Goal: Task Accomplishment & Management: Manage account settings

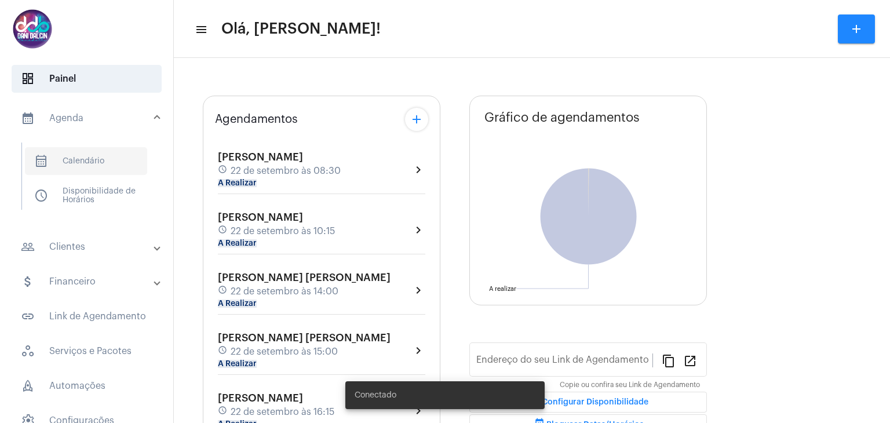
click at [97, 166] on span "calendar_month_outlined Calendário" at bounding box center [86, 161] width 122 height 28
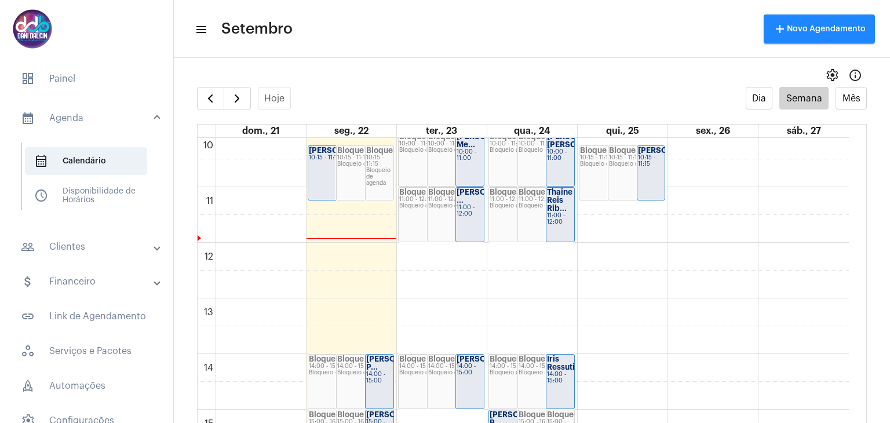
scroll to position [389, 0]
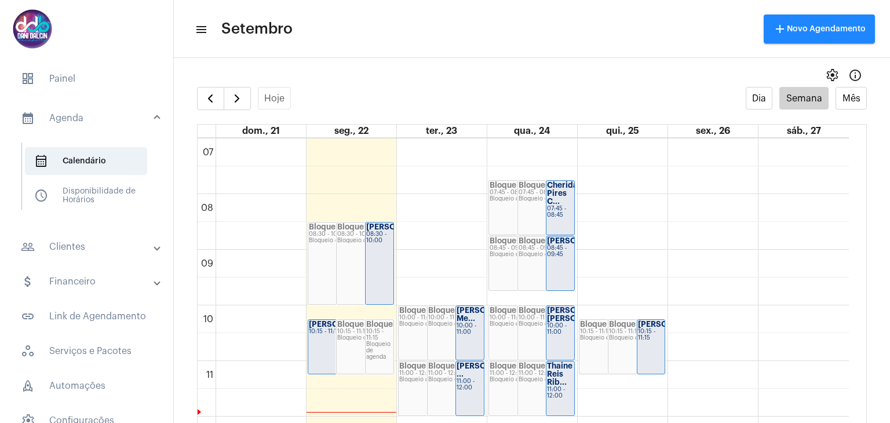
click at [377, 256] on div "Geovani Azevedo 08:30 - 10:00" at bounding box center [380, 263] width 28 height 82
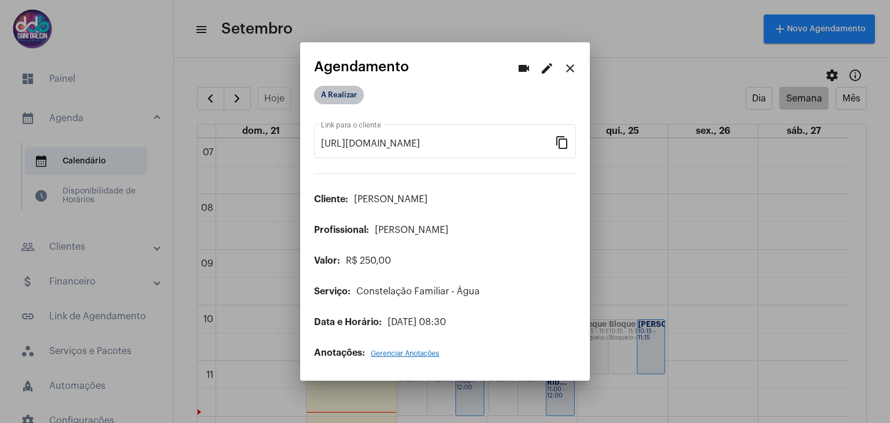
click at [344, 99] on mat-chip "A Realizar" at bounding box center [339, 95] width 50 height 19
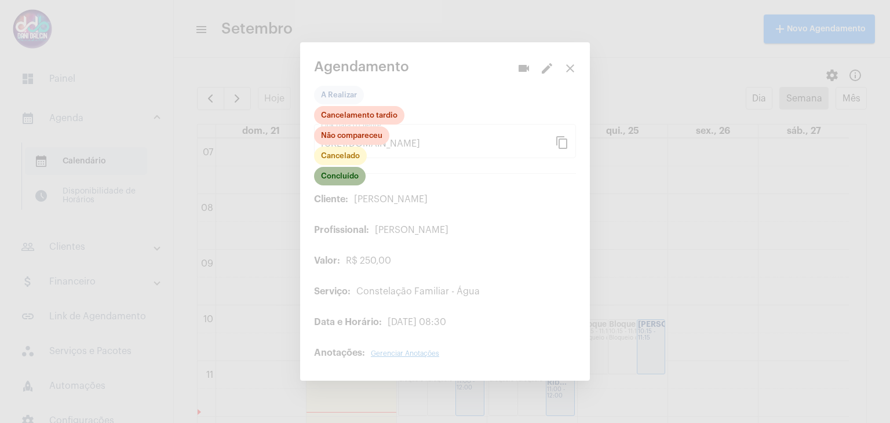
click at [346, 174] on mat-chip "Concluído" at bounding box center [340, 176] width 52 height 19
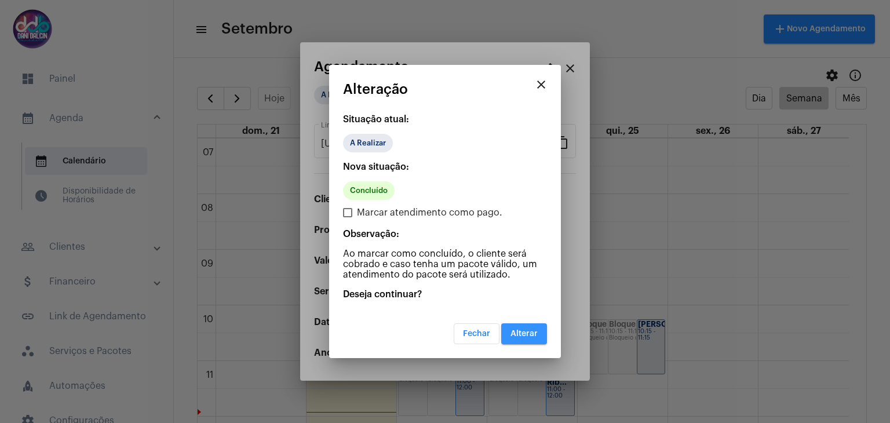
click at [517, 326] on button "Alterar" at bounding box center [524, 333] width 46 height 21
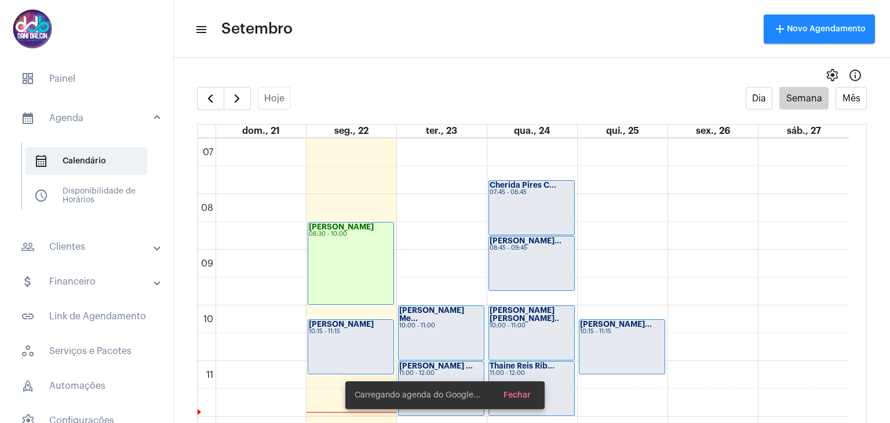
scroll to position [505, 0]
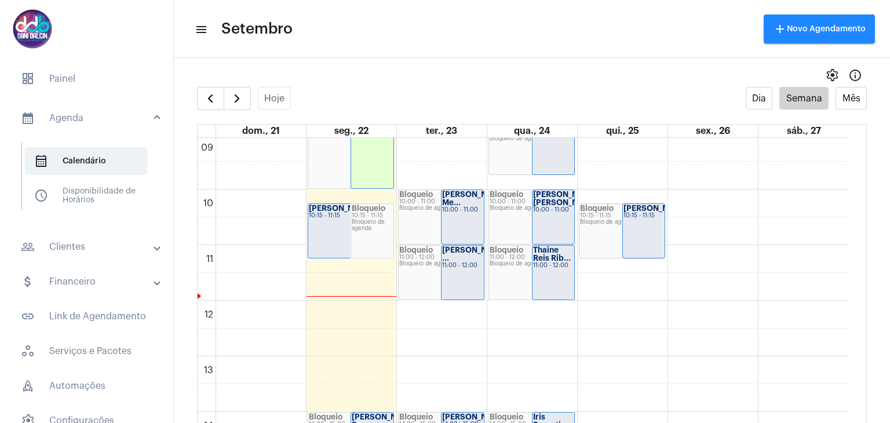
click at [327, 222] on div "Aline Pierdoná 10:15 - 11:15" at bounding box center [350, 231] width 85 height 54
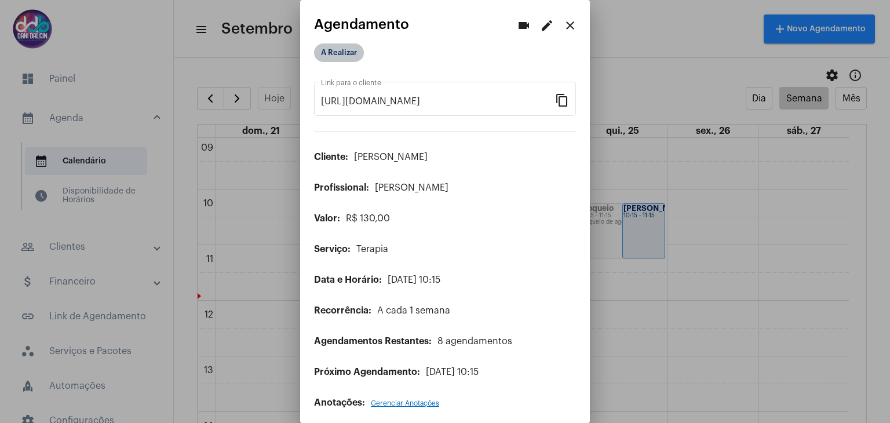
click at [346, 52] on mat-chip "A Realizar" at bounding box center [339, 52] width 50 height 19
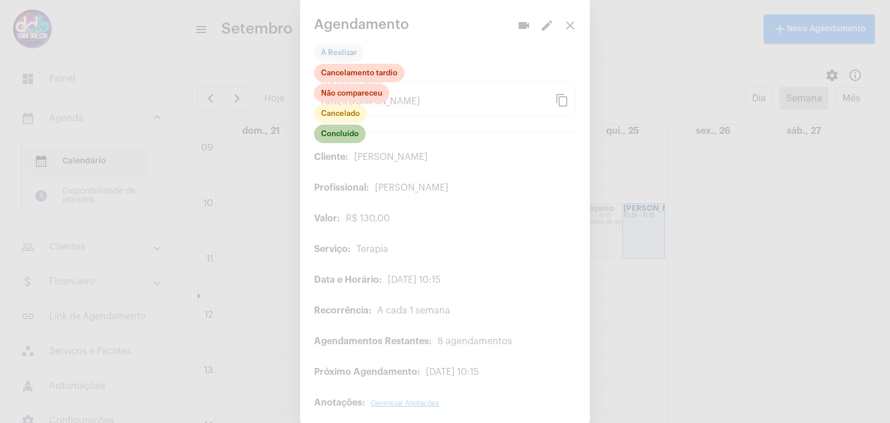
click at [345, 138] on mat-chip "Concluído" at bounding box center [340, 134] width 52 height 19
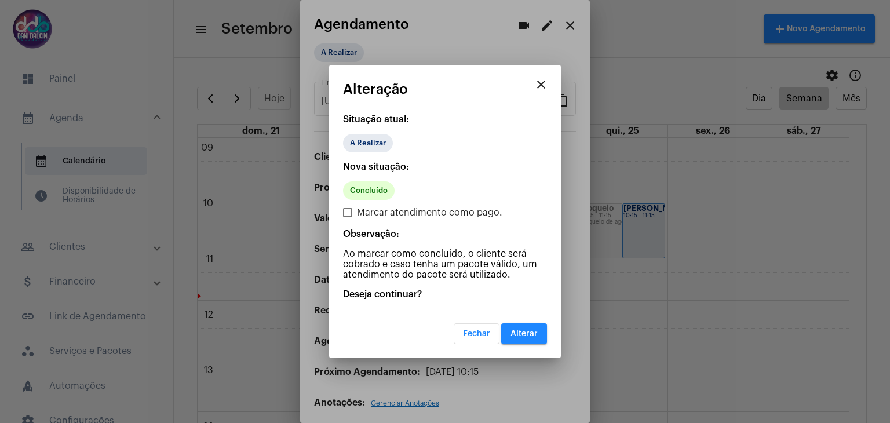
click at [505, 329] on button "Alterar" at bounding box center [524, 333] width 46 height 21
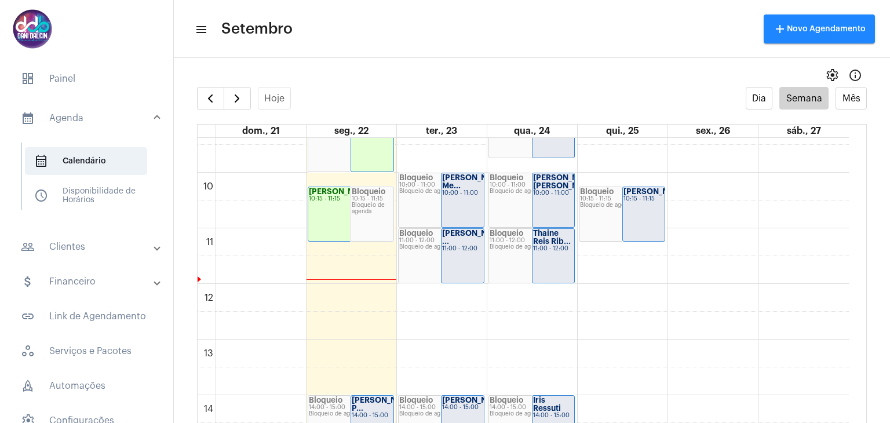
scroll to position [505, 0]
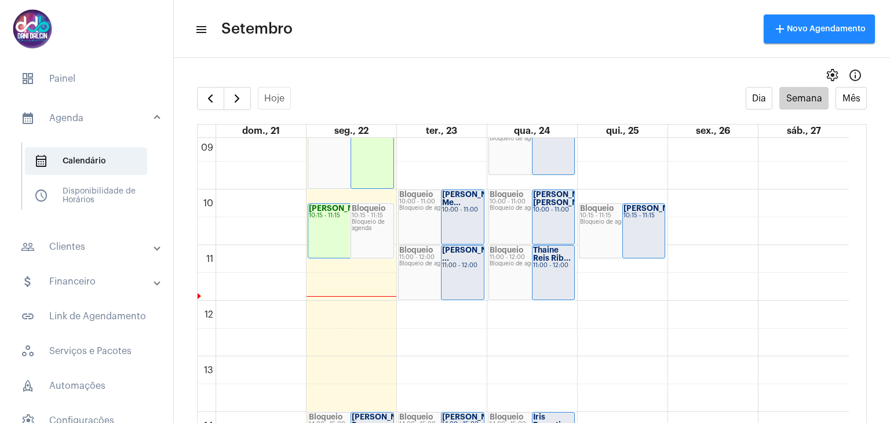
click at [651, 212] on strong "William harrayo..." at bounding box center [659, 209] width 72 height 8
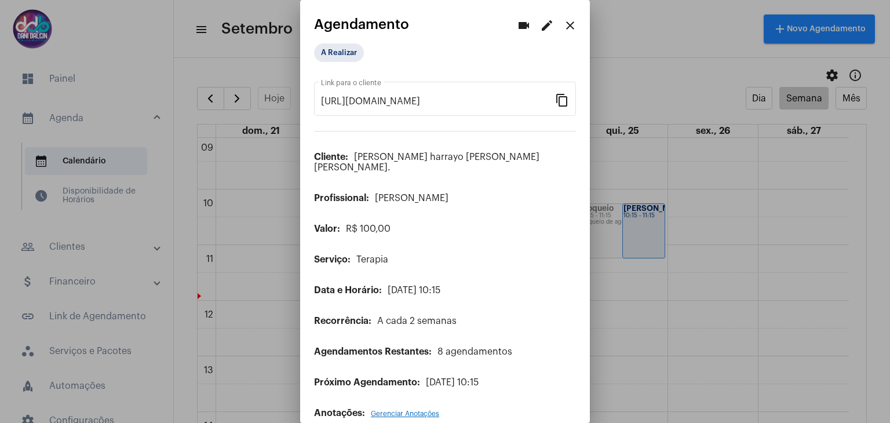
click at [540, 24] on mat-icon "edit" at bounding box center [547, 26] width 14 height 14
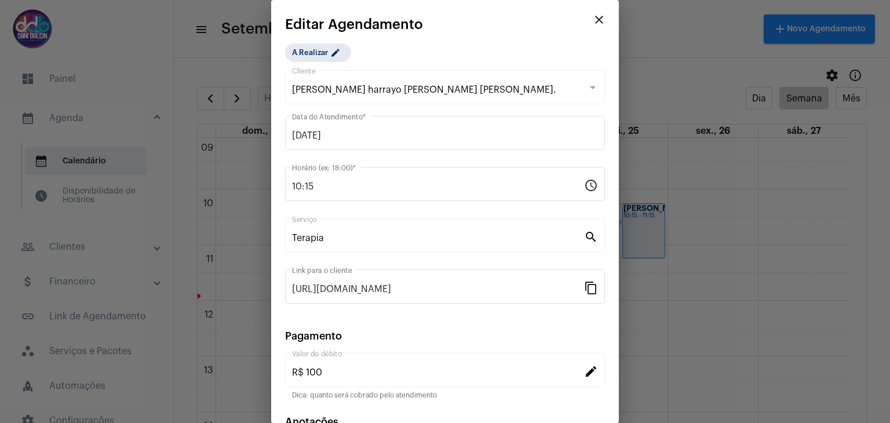
scroll to position [74, 0]
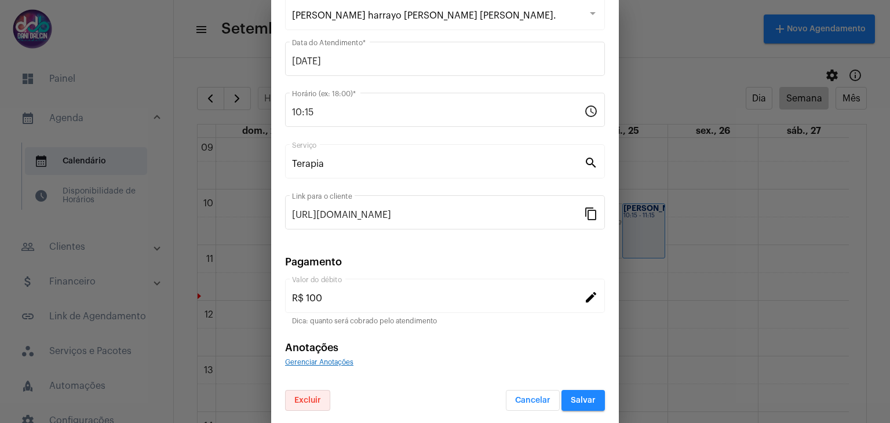
click at [313, 403] on button "Excluir" at bounding box center [307, 400] width 45 height 21
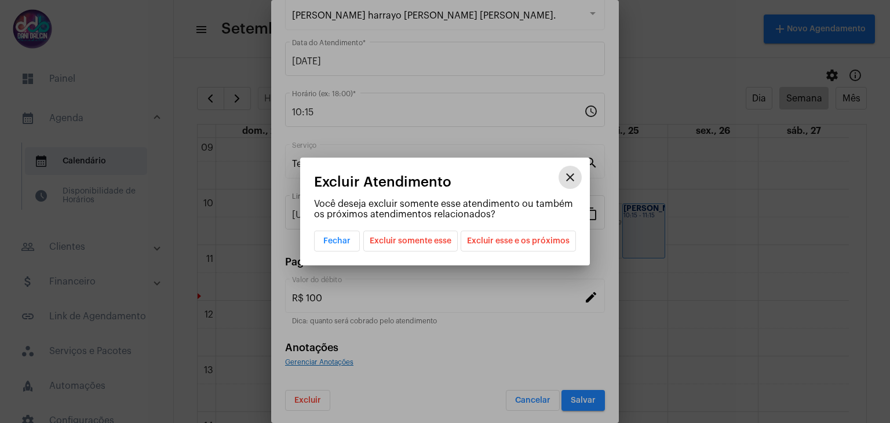
click at [435, 242] on span "Excluir somente esse" at bounding box center [411, 241] width 82 height 20
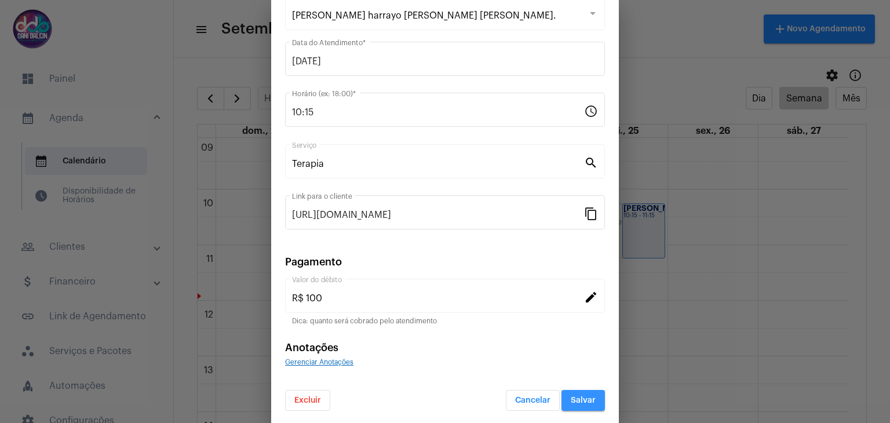
click at [571, 402] on span "Salvar" at bounding box center [583, 400] width 25 height 8
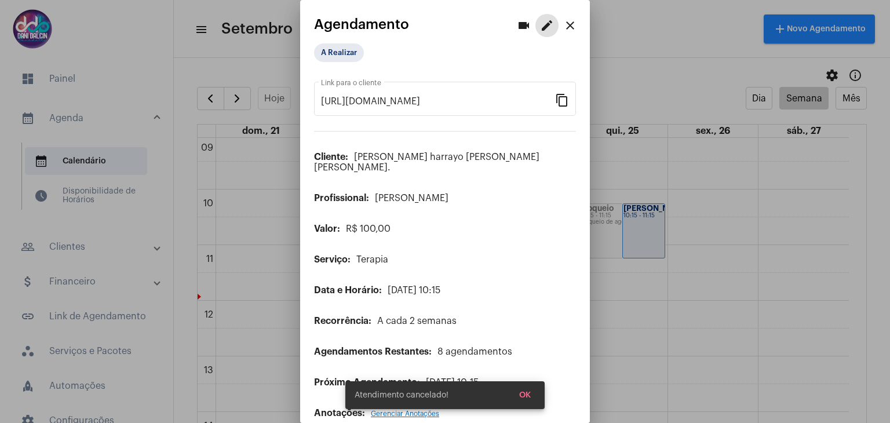
click at [563, 25] on mat-icon "close" at bounding box center [570, 26] width 14 height 14
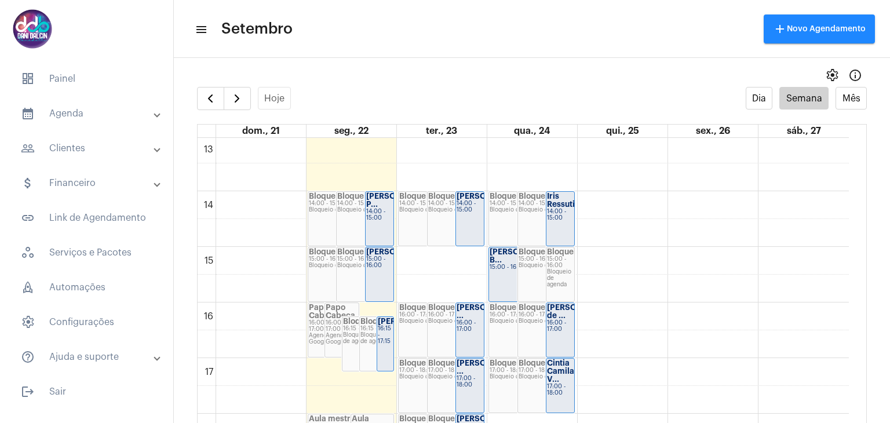
scroll to position [798, 0]
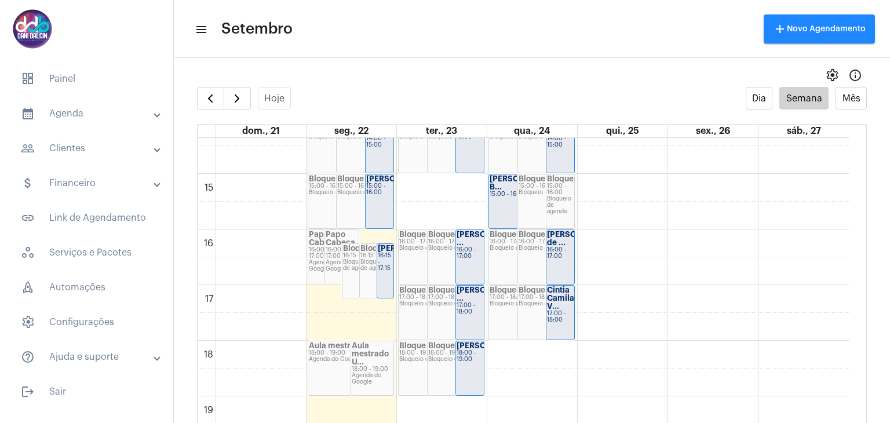
click at [115, 151] on mat-panel-title "people_outline Clientes" at bounding box center [88, 148] width 134 height 14
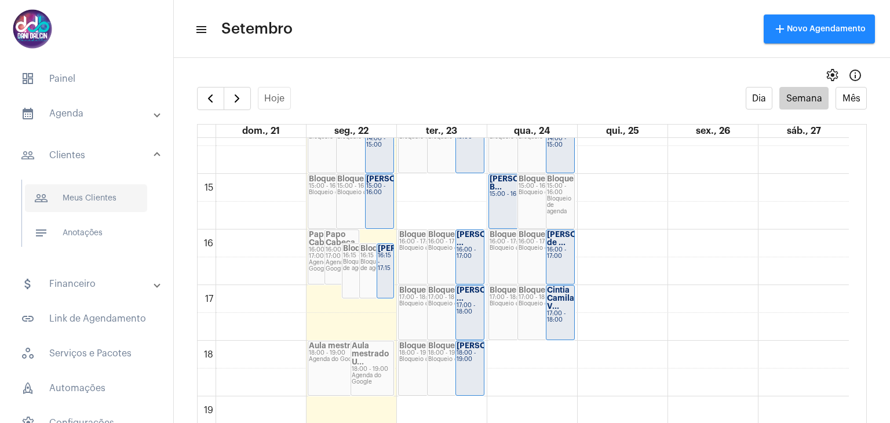
click at [100, 195] on span "people_outline Meus Clientes" at bounding box center [86, 198] width 122 height 28
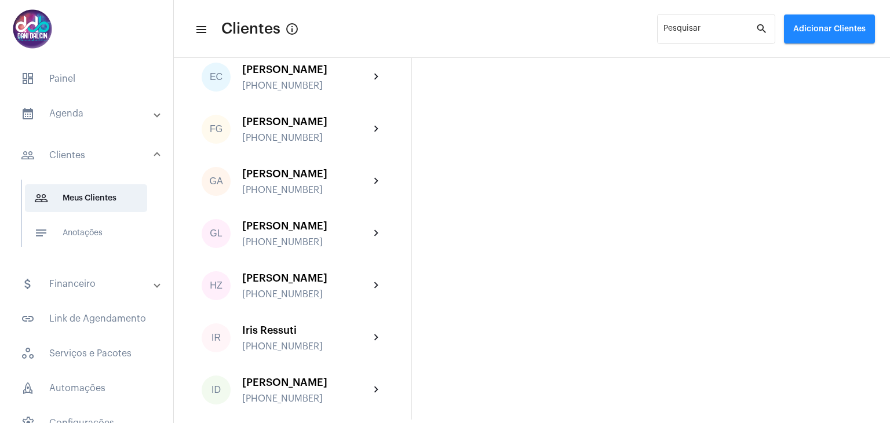
scroll to position [1275, 0]
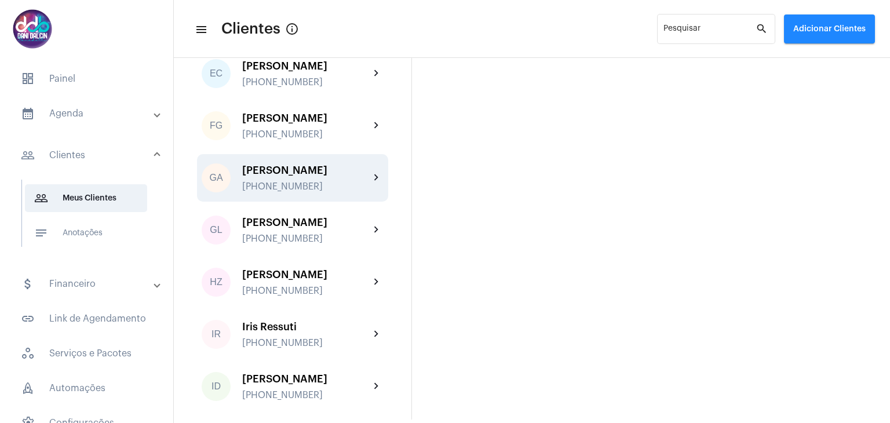
click at [292, 176] on div "[PERSON_NAME]" at bounding box center [305, 171] width 127 height 12
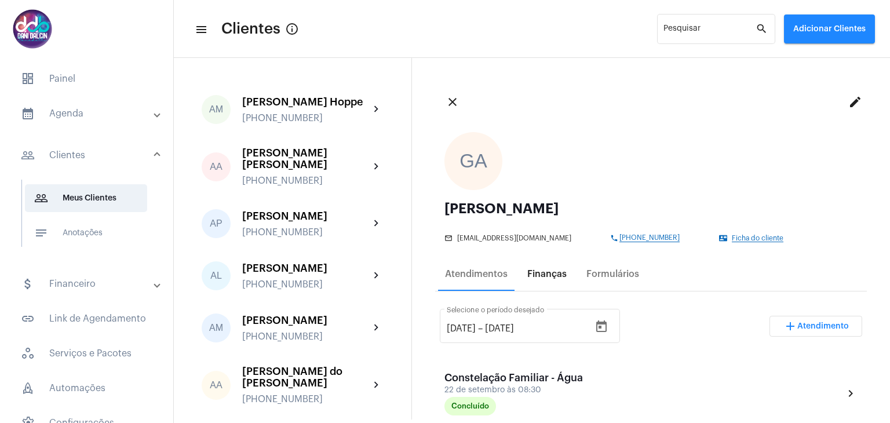
click at [561, 276] on div "Finanças" at bounding box center [546, 274] width 39 height 10
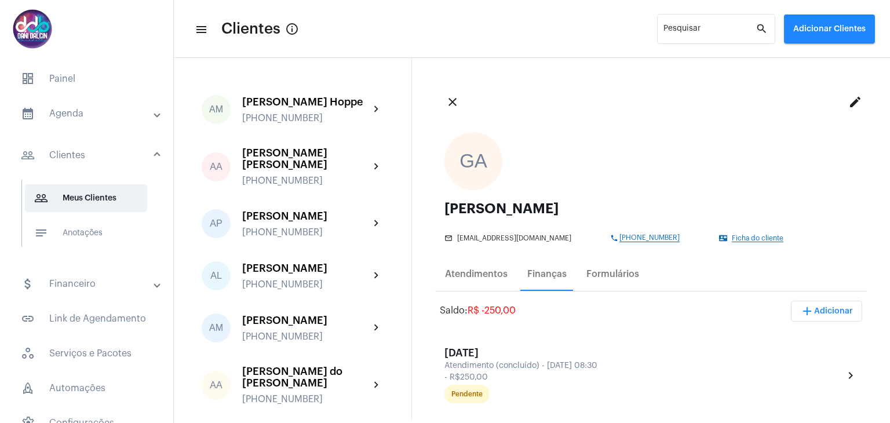
click at [802, 310] on mat-icon "add" at bounding box center [807, 311] width 14 height 14
click at [796, 334] on span "attach_money Recebimento Avulso" at bounding box center [795, 340] width 97 height 21
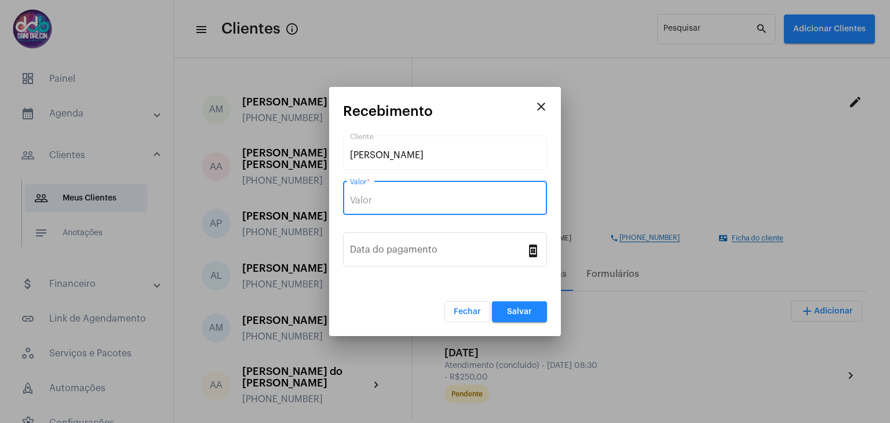
click at [394, 197] on input "Valor *" at bounding box center [445, 200] width 190 height 10
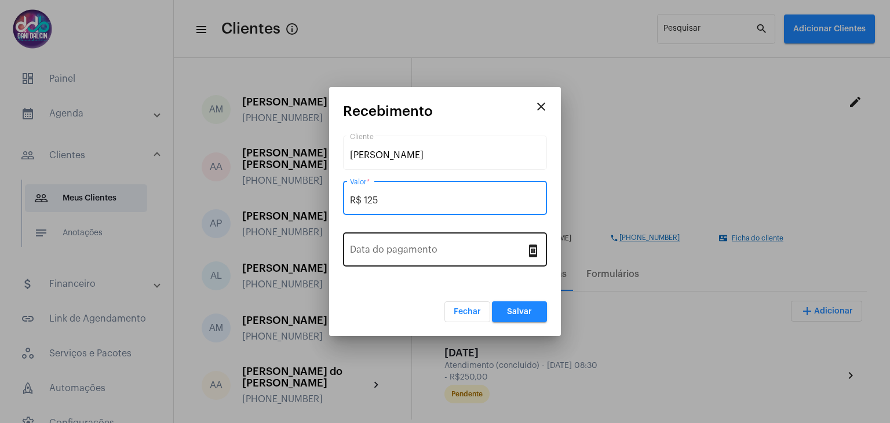
type input "R$ 125"
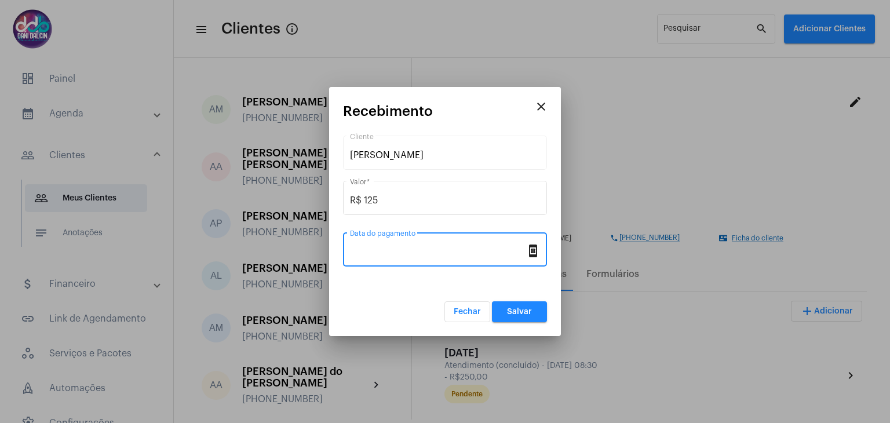
click at [392, 247] on input "Data do pagamento" at bounding box center [438, 252] width 176 height 10
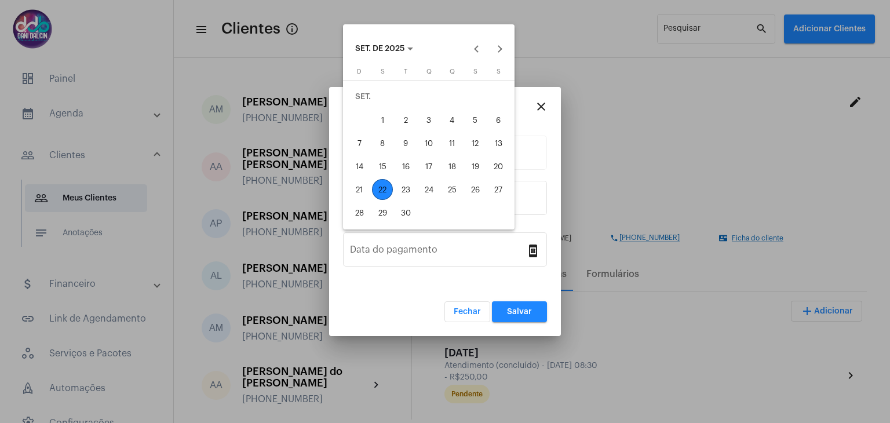
click at [384, 188] on div "22" at bounding box center [382, 189] width 21 height 21
type input "[DATE]"
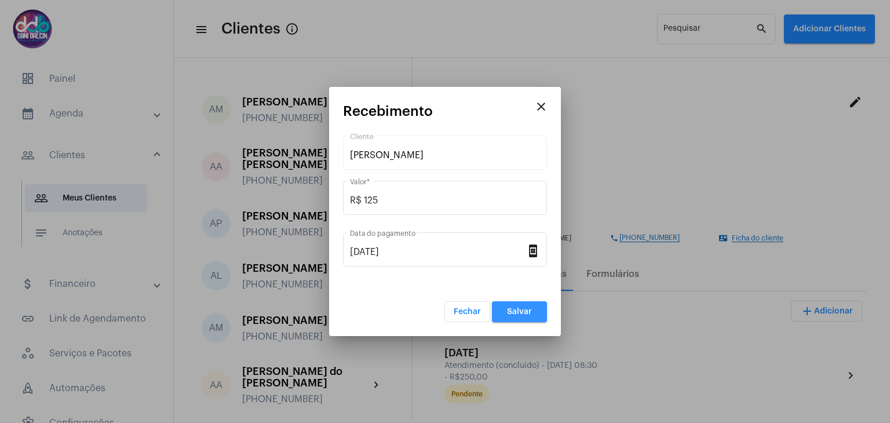
click at [516, 316] on button "Salvar" at bounding box center [519, 311] width 55 height 21
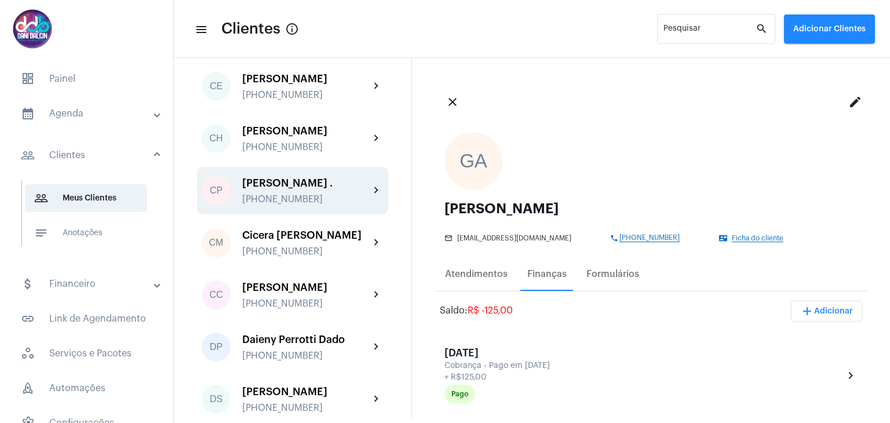
scroll to position [695, 0]
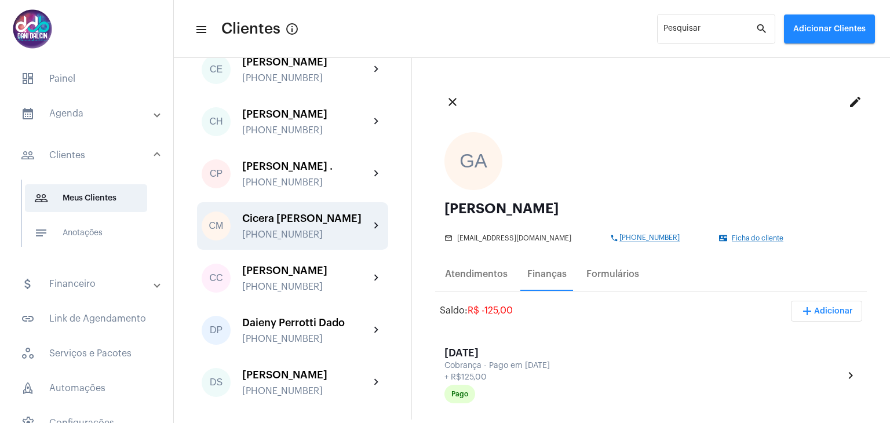
click at [316, 224] on div "Cicera [PERSON_NAME]" at bounding box center [305, 219] width 127 height 12
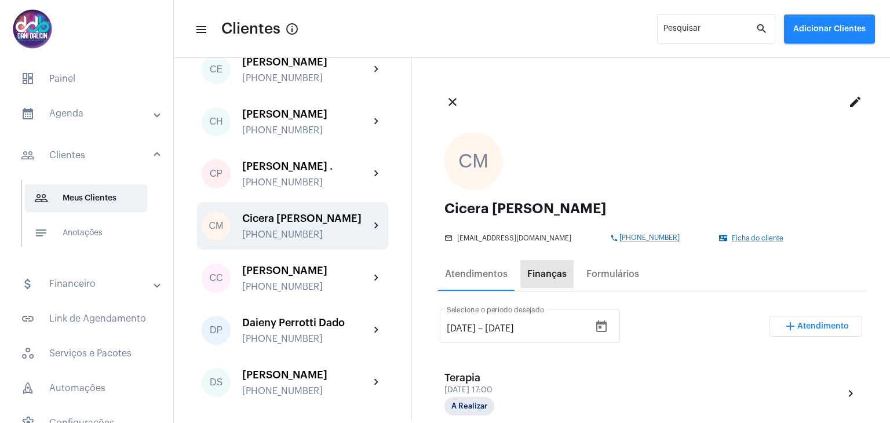
click at [559, 276] on div "Finanças" at bounding box center [546, 274] width 39 height 10
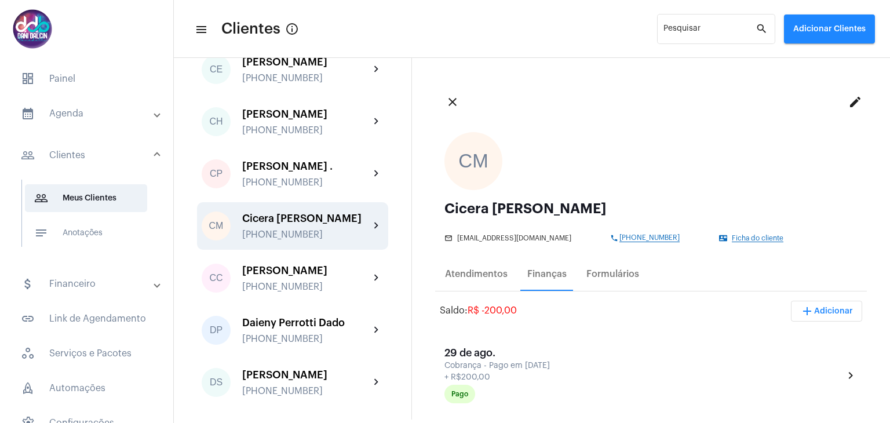
click at [833, 313] on span "add Adicionar" at bounding box center [826, 311] width 53 height 8
click at [792, 341] on span "attach_money Recebimento Avulso" at bounding box center [795, 340] width 97 height 21
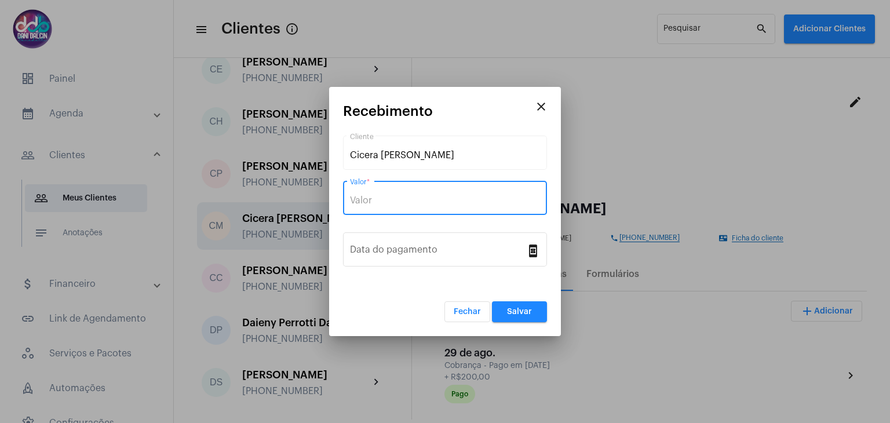
click at [431, 200] on input "Valor *" at bounding box center [445, 200] width 190 height 10
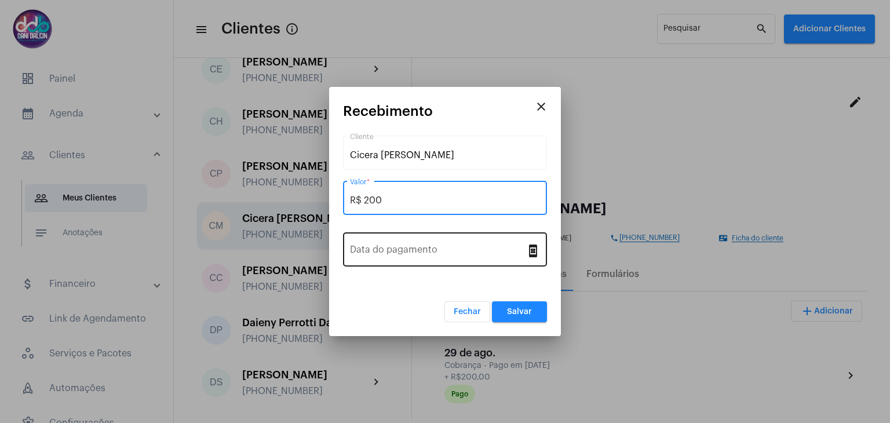
type input "R$ 200"
click at [427, 255] on input "Data do pagamento" at bounding box center [438, 252] width 176 height 10
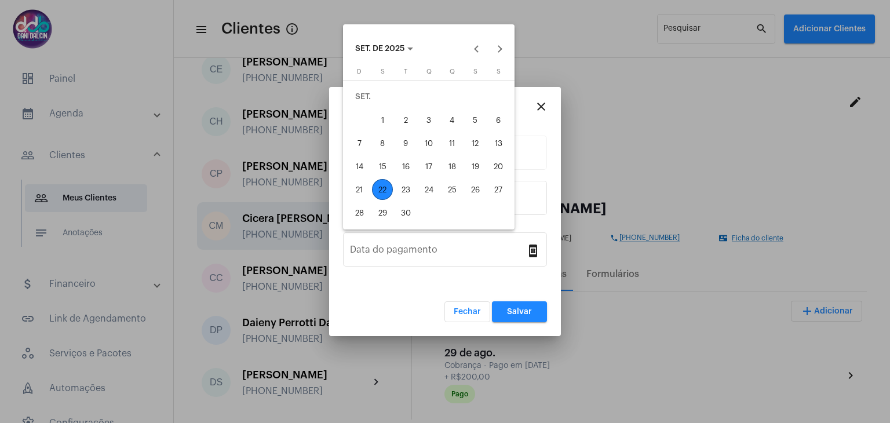
click at [381, 193] on div "22" at bounding box center [382, 189] width 21 height 21
type input "[DATE]"
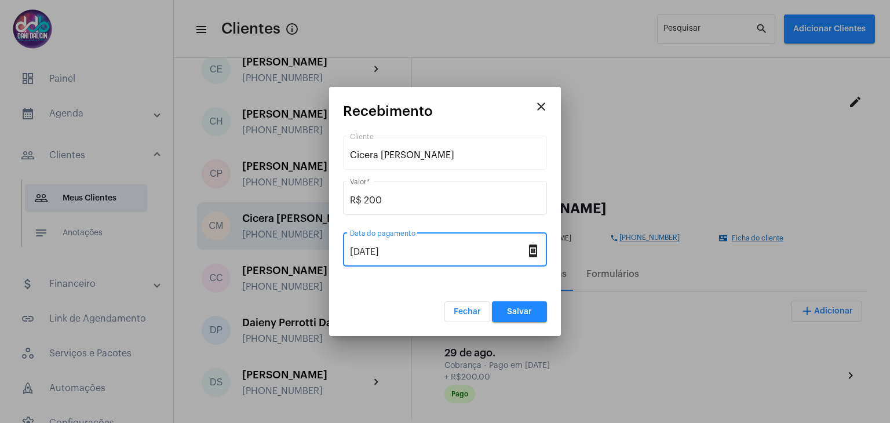
click at [505, 307] on button "Salvar" at bounding box center [519, 311] width 55 height 21
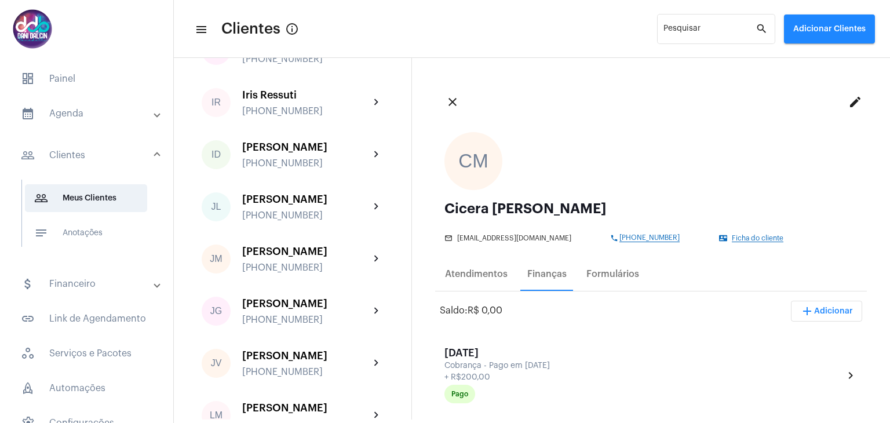
scroll to position [1564, 0]
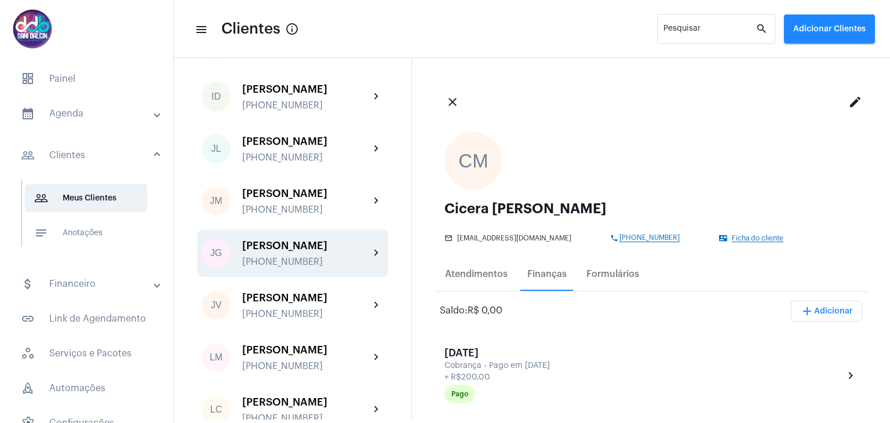
click at [320, 251] on div "[PERSON_NAME]" at bounding box center [305, 246] width 127 height 12
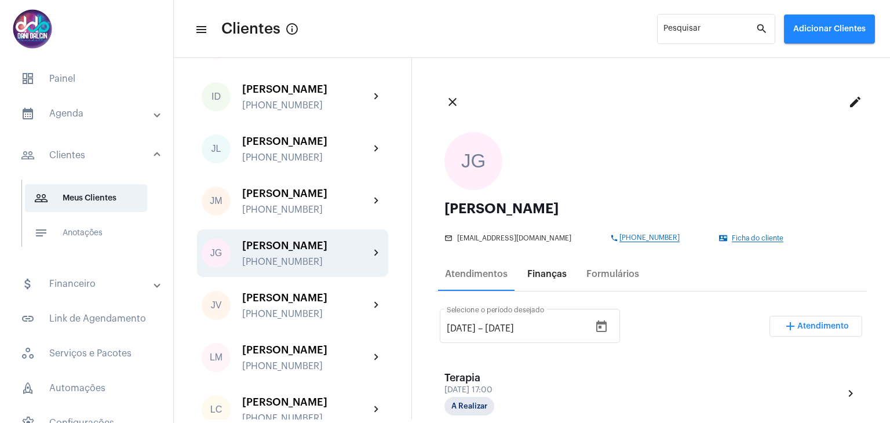
click at [553, 280] on div "Finanças" at bounding box center [546, 274] width 53 height 28
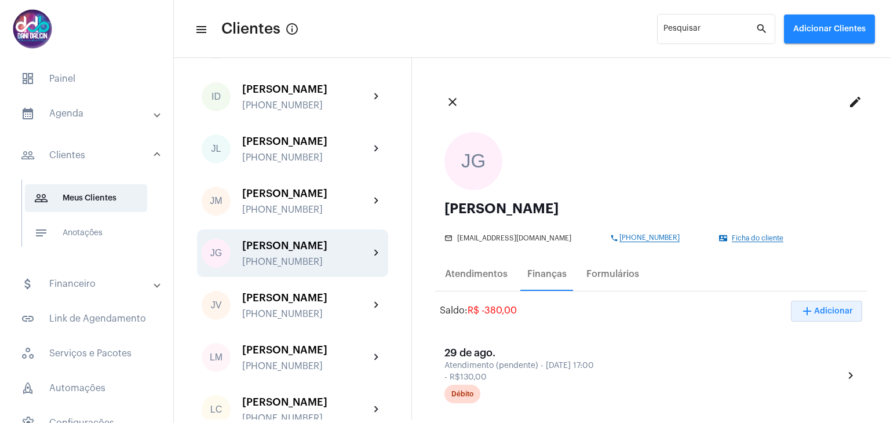
click at [814, 312] on span "add Adicionar" at bounding box center [826, 311] width 53 height 8
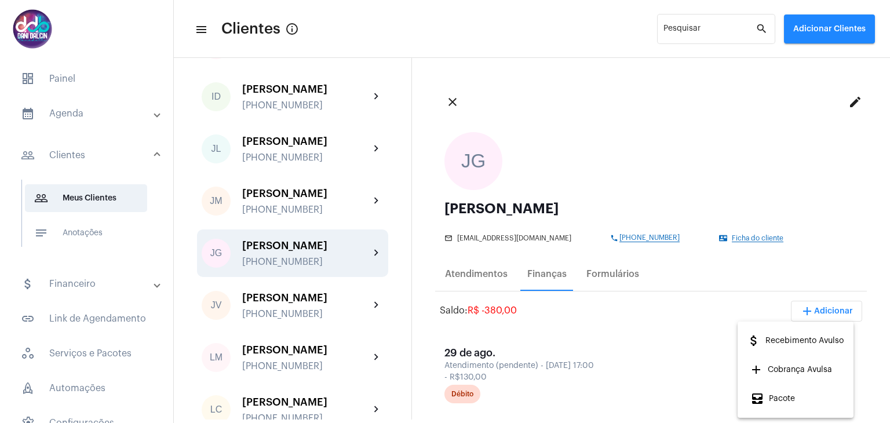
click at [796, 339] on span "attach_money Recebimento Avulso" at bounding box center [795, 340] width 97 height 21
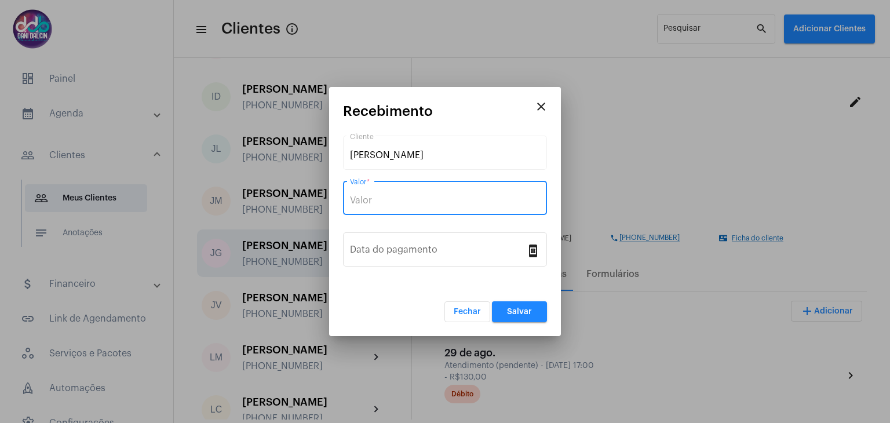
click at [433, 197] on input "Valor *" at bounding box center [445, 200] width 190 height 10
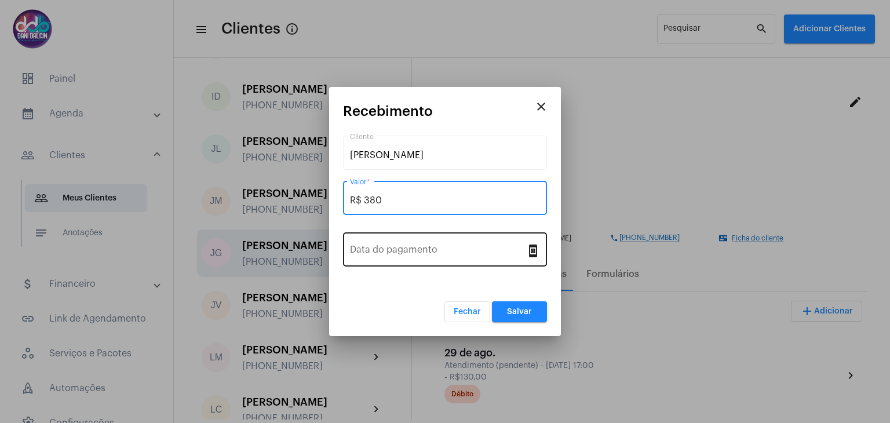
type input "R$ 380"
click at [426, 243] on div "Data do pagamento" at bounding box center [438, 248] width 176 height 37
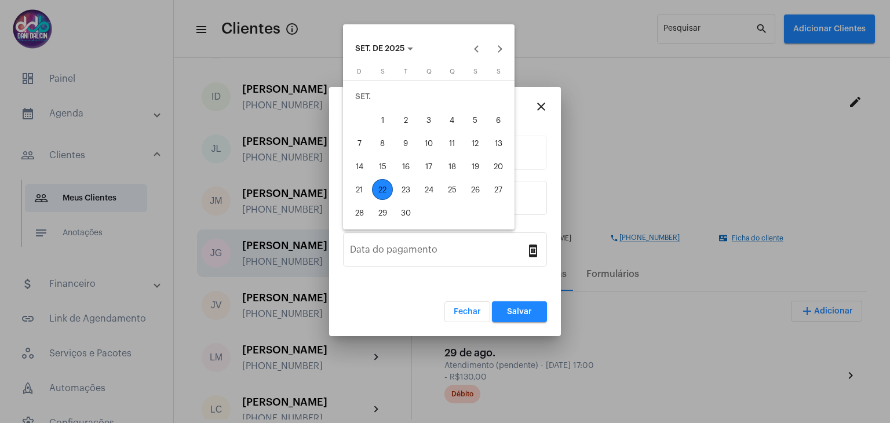
click at [471, 162] on div "19" at bounding box center [475, 166] width 21 height 21
type input "[DATE]"
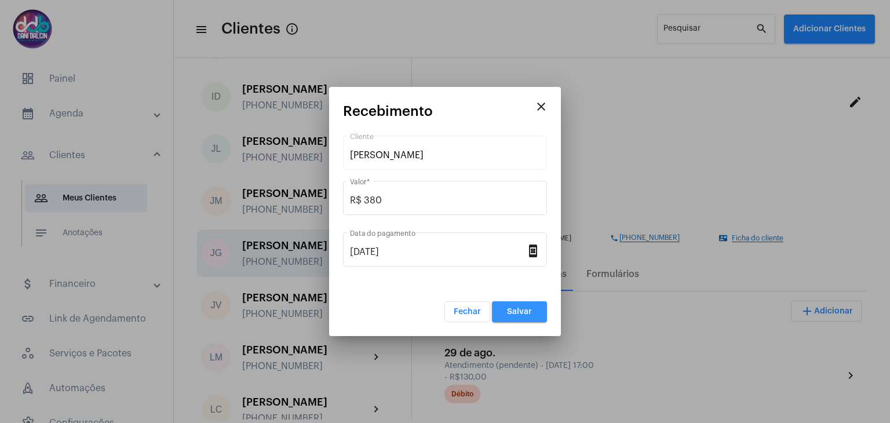
click at [521, 313] on span "Salvar" at bounding box center [519, 312] width 25 height 8
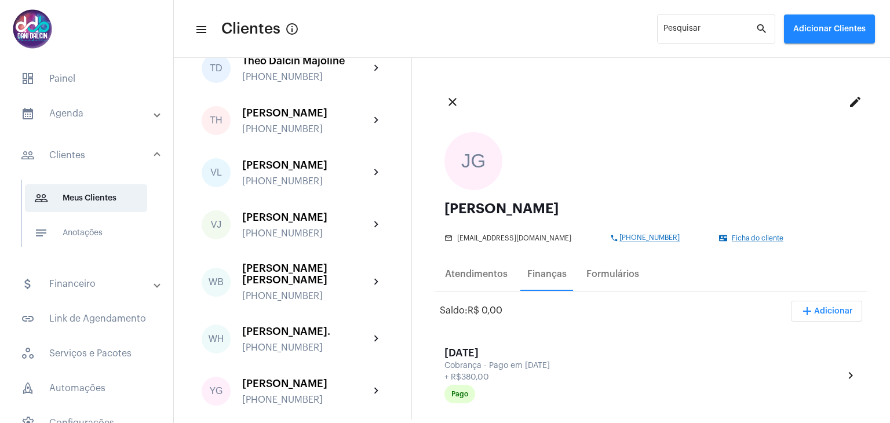
scroll to position [3777, 0]
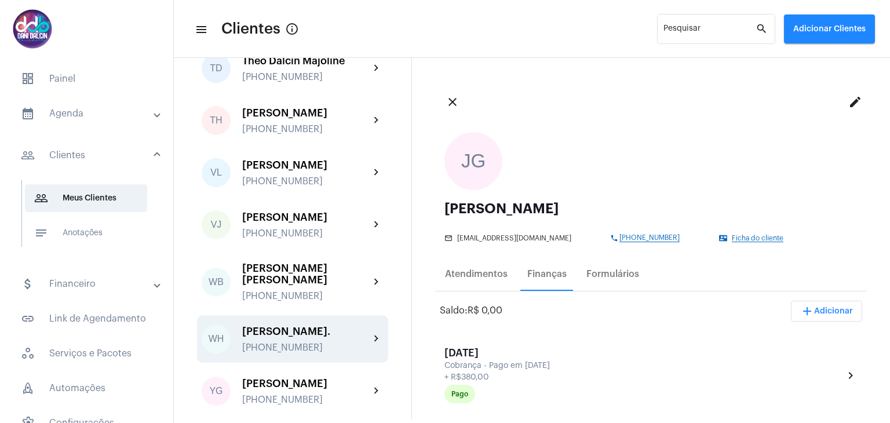
click at [287, 326] on div "[PERSON_NAME]." at bounding box center [305, 332] width 127 height 12
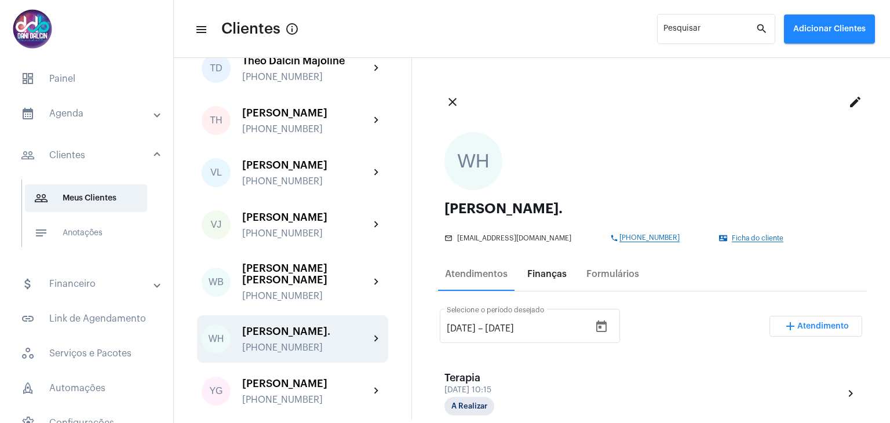
click at [547, 275] on div "Finanças" at bounding box center [546, 274] width 39 height 10
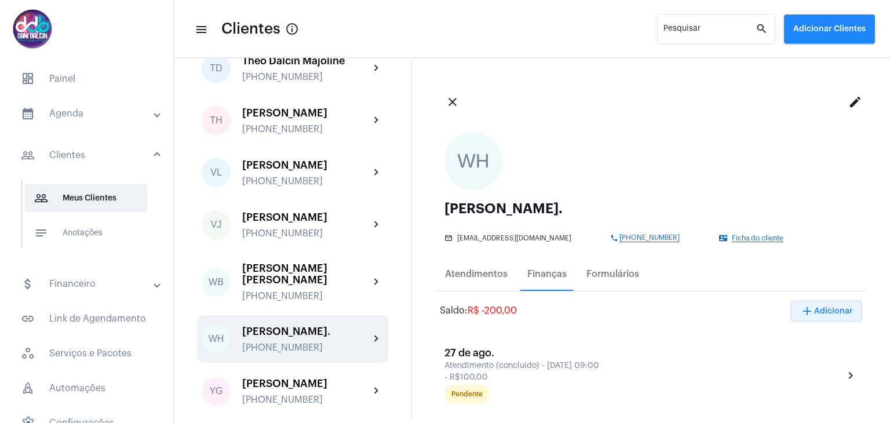
click at [831, 308] on span "add Adicionar" at bounding box center [826, 311] width 53 height 8
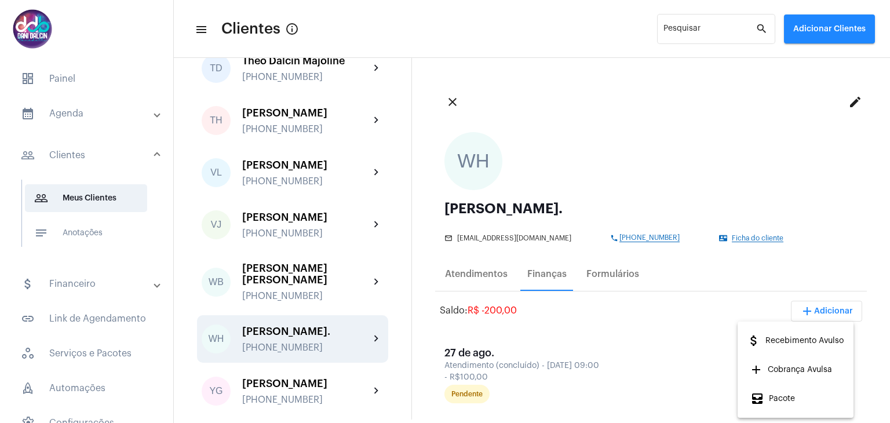
click at [779, 339] on span "attach_money Recebimento Avulso" at bounding box center [795, 340] width 97 height 21
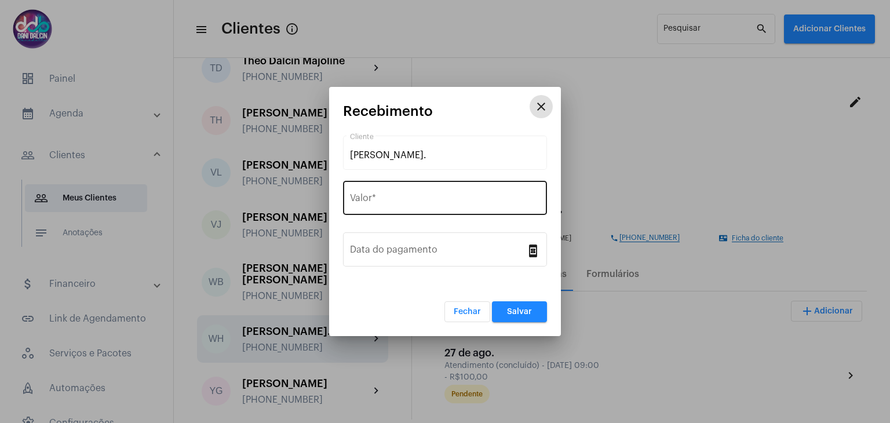
click at [387, 206] on div "Valor *" at bounding box center [445, 196] width 190 height 37
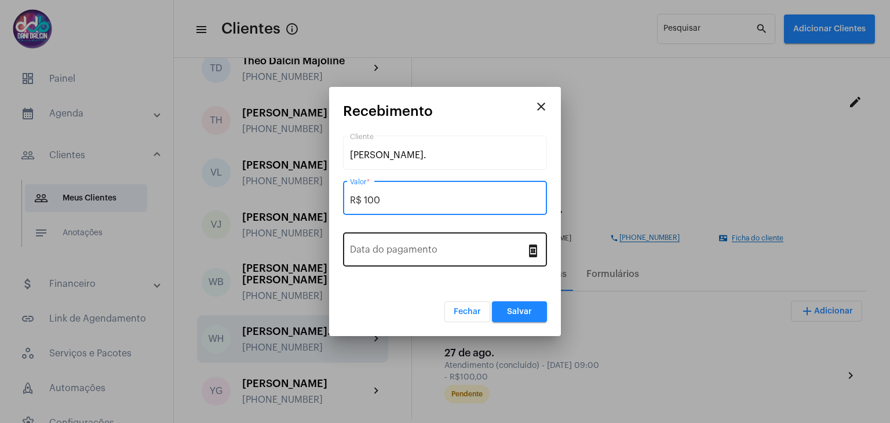
type input "R$ 100"
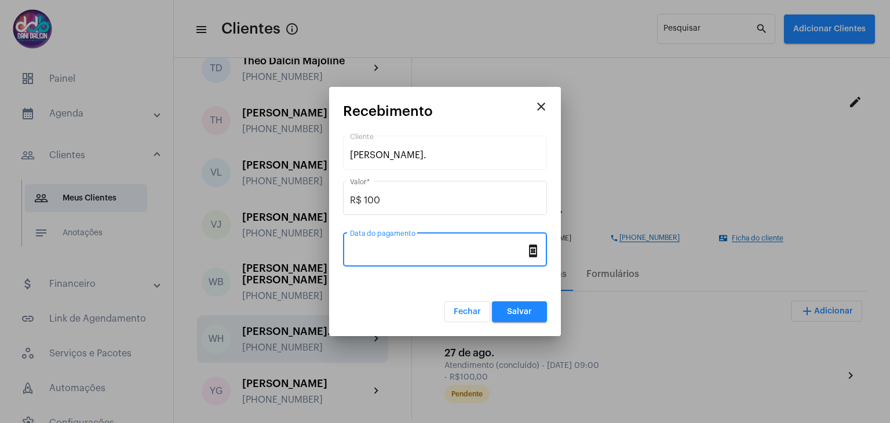
click at [414, 253] on input "Data do pagamento" at bounding box center [438, 252] width 176 height 10
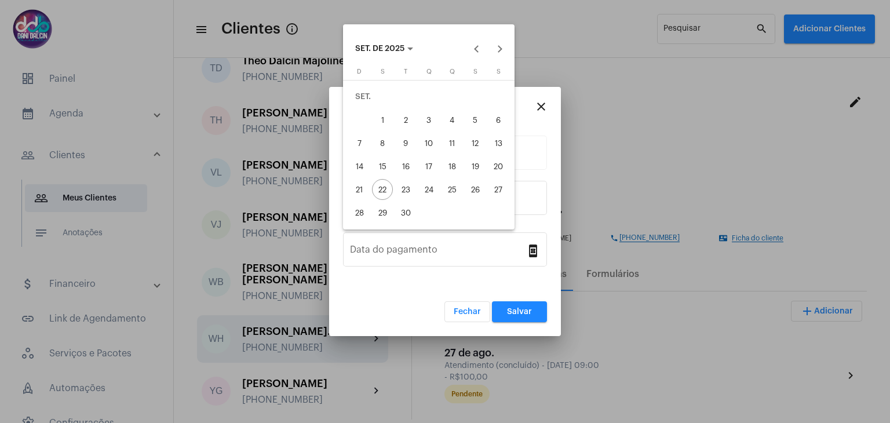
click at [469, 167] on div "19" at bounding box center [475, 166] width 21 height 21
type input "[DATE]"
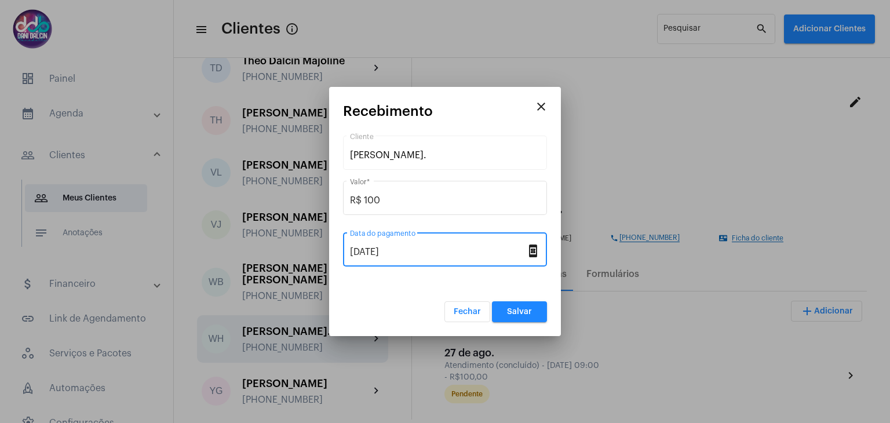
click at [522, 313] on span "Salvar" at bounding box center [519, 312] width 25 height 8
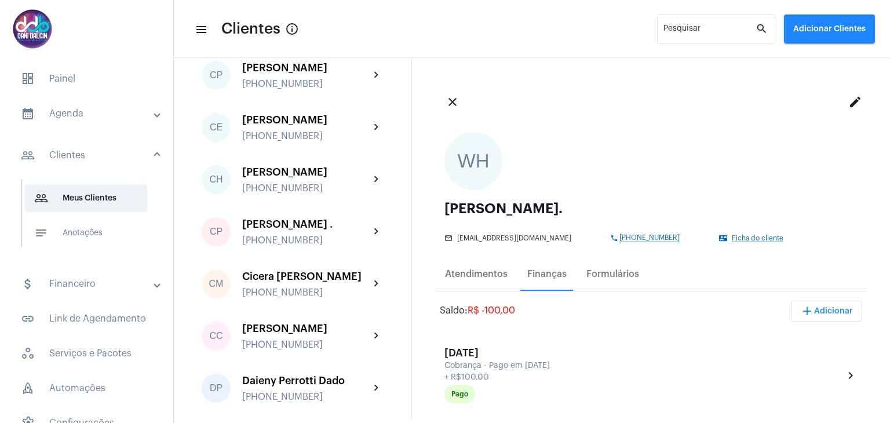
scroll to position [695, 0]
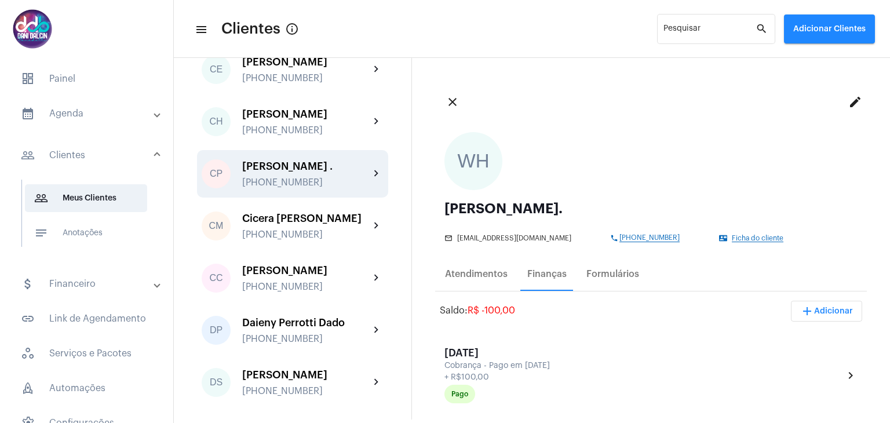
click at [284, 188] on div "[PERSON_NAME] . [PHONE_NUMBER]" at bounding box center [305, 173] width 127 height 27
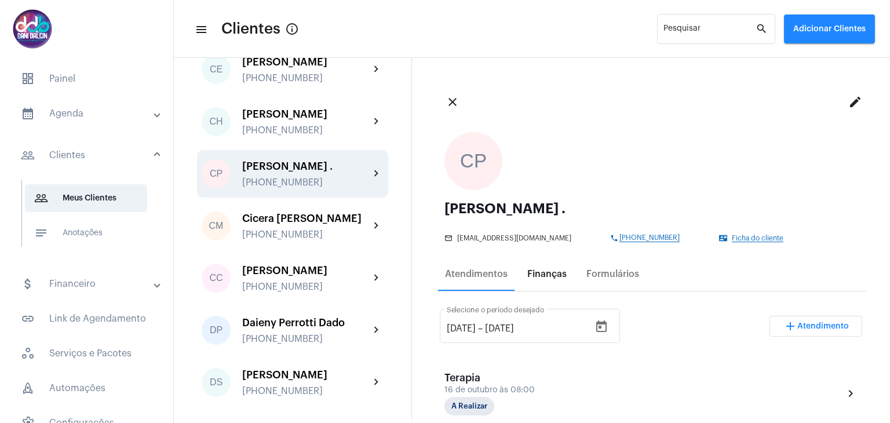
click at [551, 271] on div "Finanças" at bounding box center [546, 274] width 39 height 10
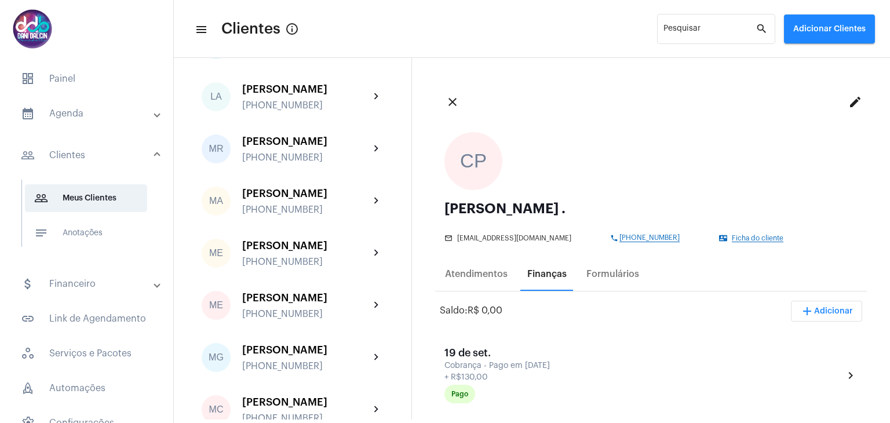
scroll to position [2144, 0]
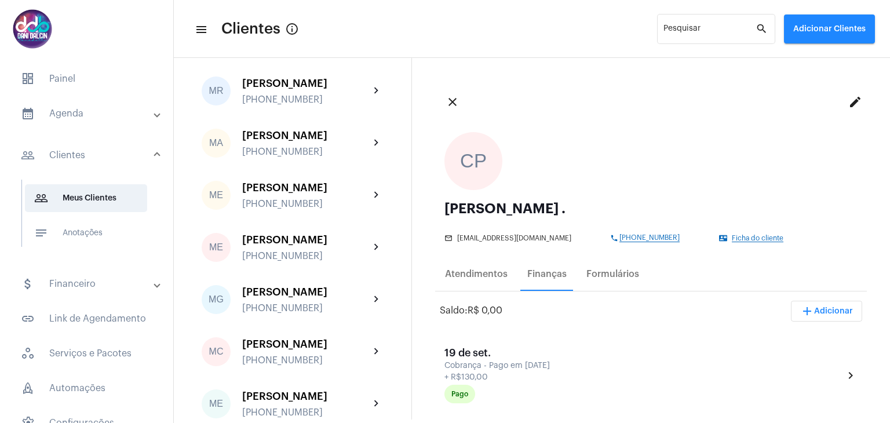
click at [90, 122] on mat-expansion-panel-header "calendar_month_outlined Agenda" at bounding box center [90, 114] width 166 height 28
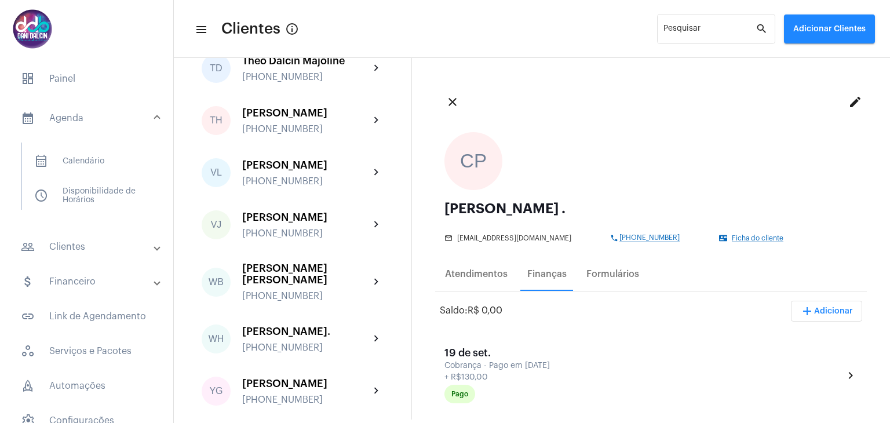
scroll to position [3777, 0]
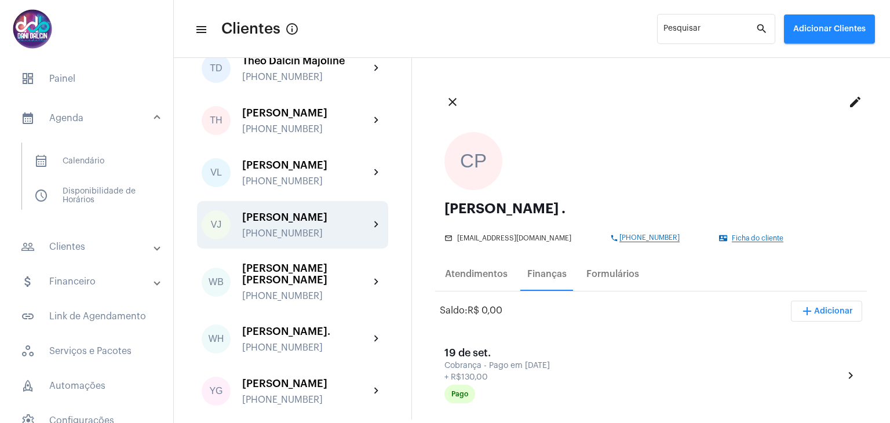
click at [301, 211] on div "[PERSON_NAME]" at bounding box center [305, 217] width 127 height 12
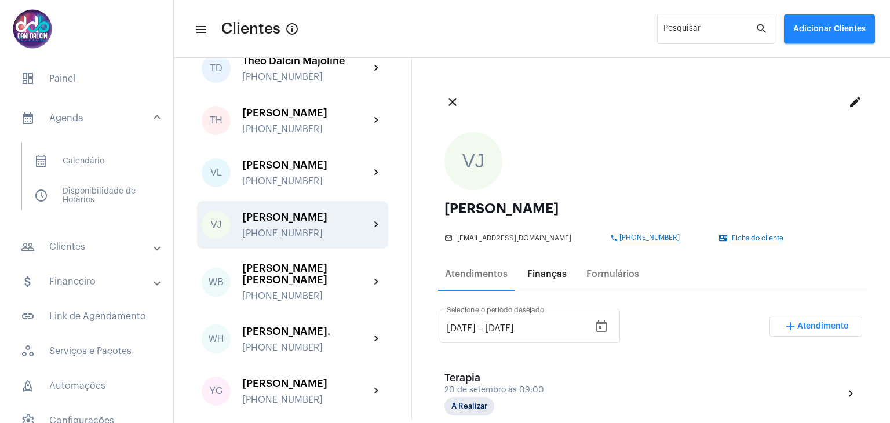
click at [559, 272] on div "Finanças" at bounding box center [546, 274] width 39 height 10
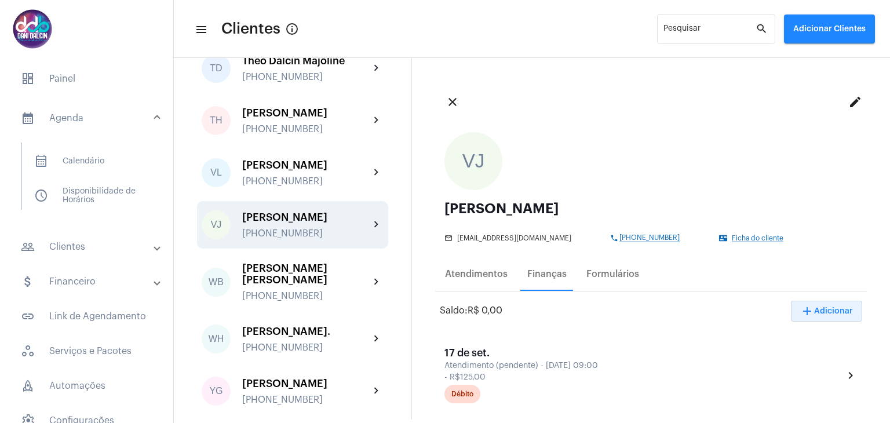
click at [812, 311] on span "add Adicionar" at bounding box center [826, 311] width 53 height 8
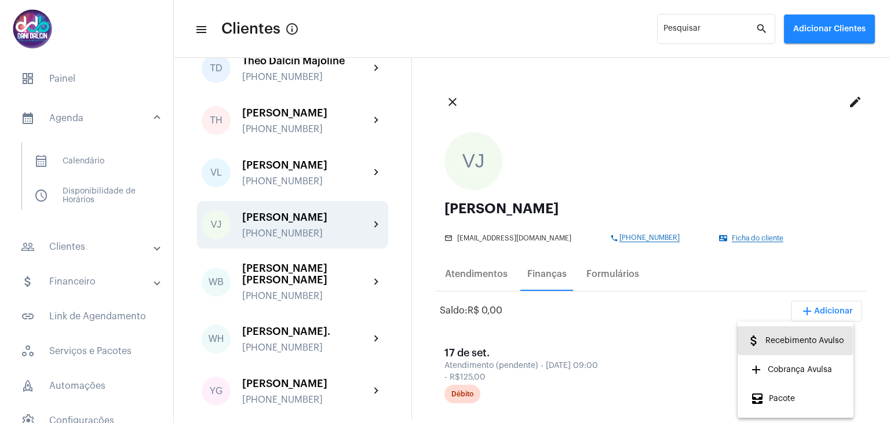
click at [801, 340] on span "attach_money Recebimento Avulso" at bounding box center [795, 340] width 97 height 21
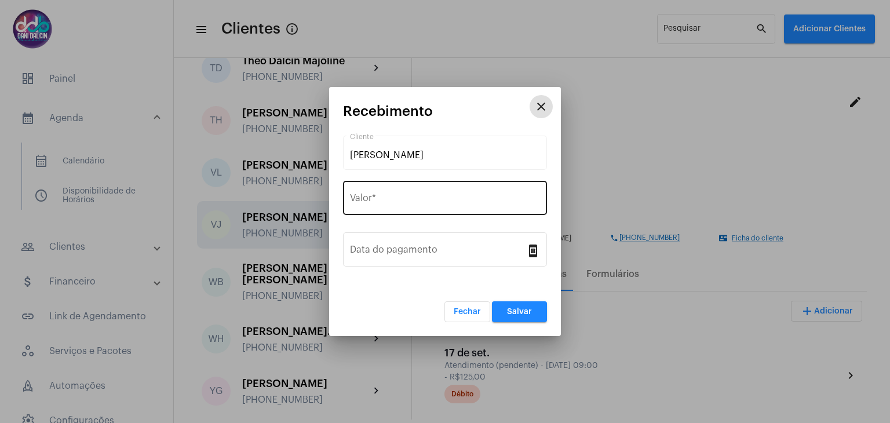
click at [414, 203] on input "Valor *" at bounding box center [445, 200] width 190 height 10
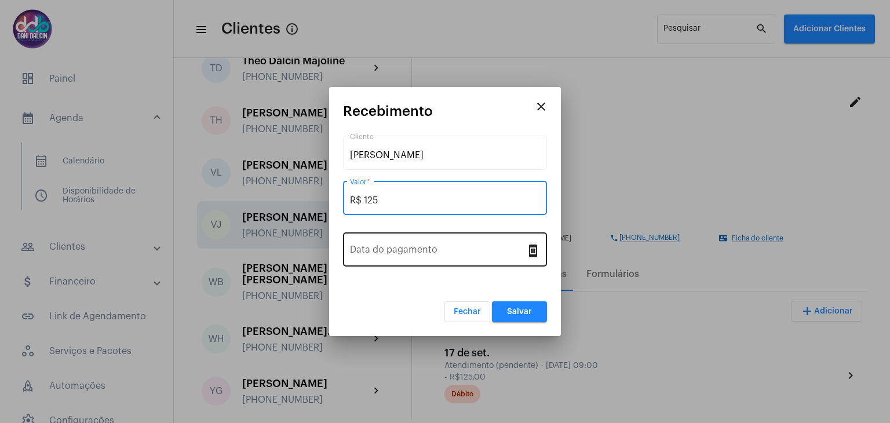
type input "R$ 125"
click at [435, 249] on input "Data do pagamento" at bounding box center [438, 252] width 176 height 10
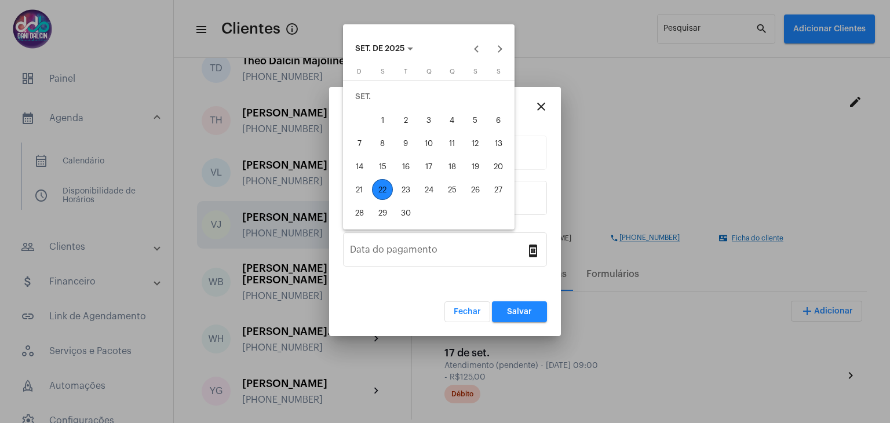
click at [378, 188] on div "22" at bounding box center [382, 189] width 21 height 21
type input "[DATE]"
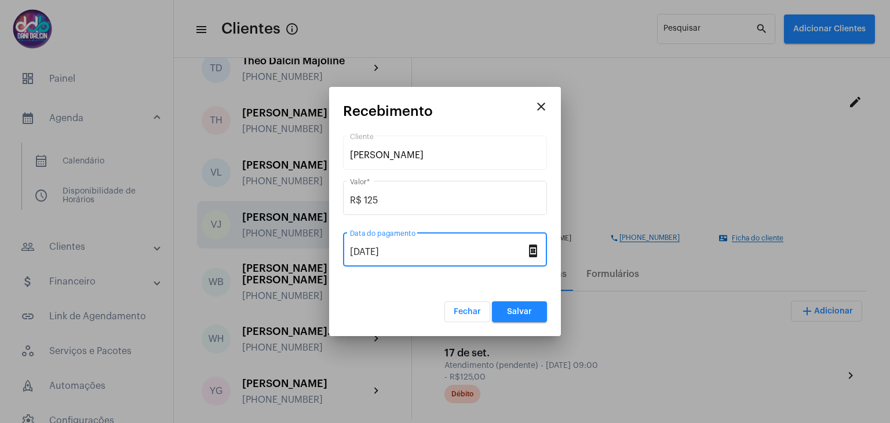
click at [508, 305] on button "Salvar" at bounding box center [519, 311] width 55 height 21
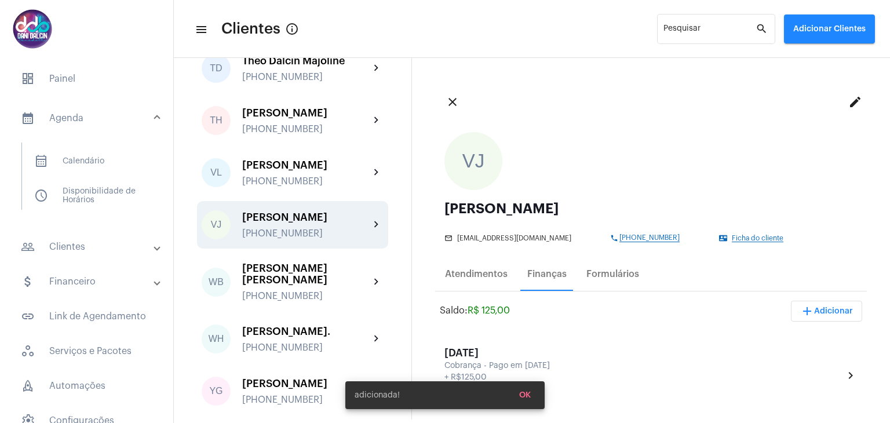
click at [88, 115] on mat-panel-title "calendar_month_outlined Agenda" at bounding box center [88, 118] width 134 height 14
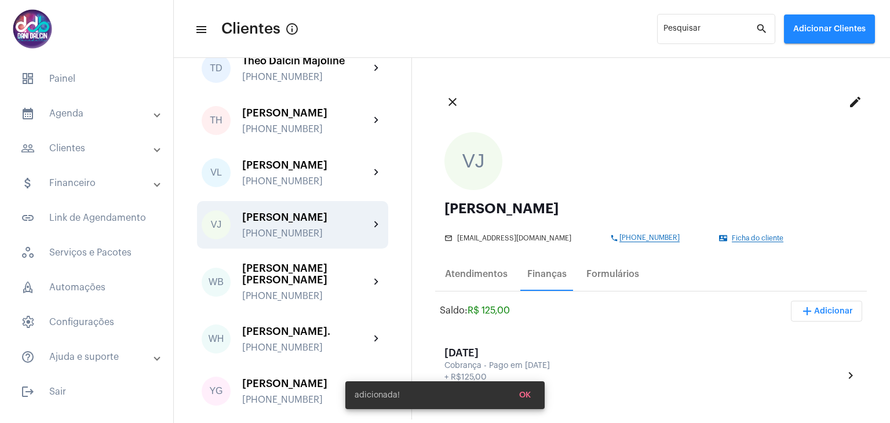
click at [85, 144] on mat-panel-title "people_outline Clientes" at bounding box center [88, 148] width 134 height 14
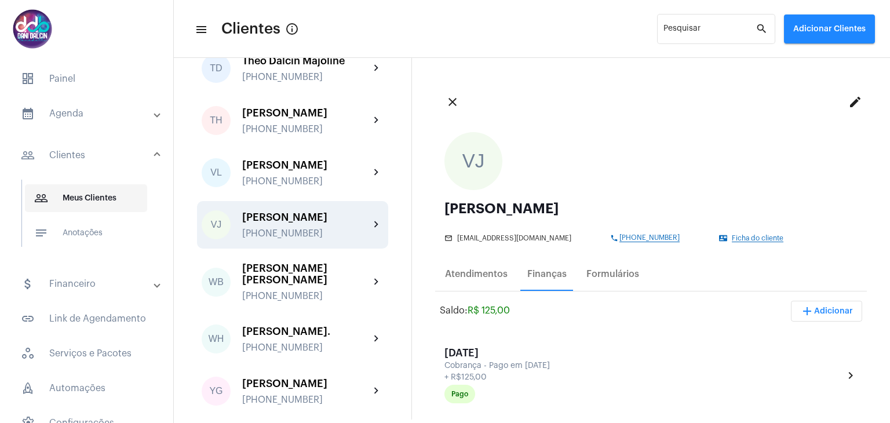
click at [82, 198] on span "people_outline Meus Clientes" at bounding box center [86, 198] width 122 height 28
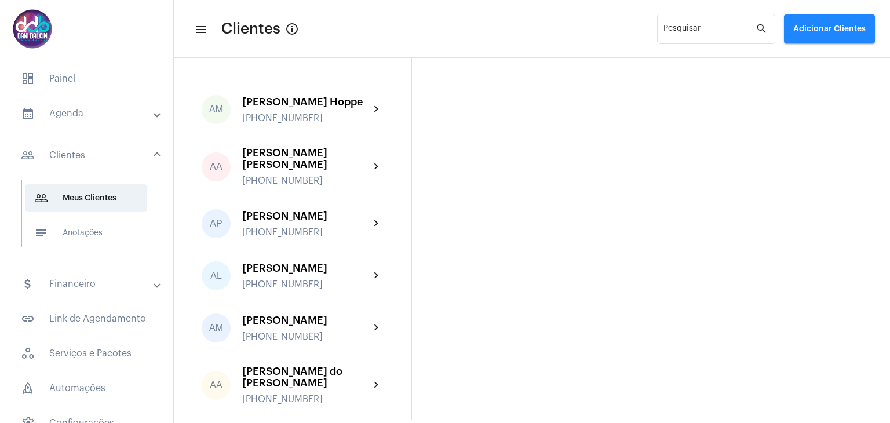
click at [59, 112] on mat-panel-title "calendar_month_outlined Agenda" at bounding box center [88, 114] width 134 height 14
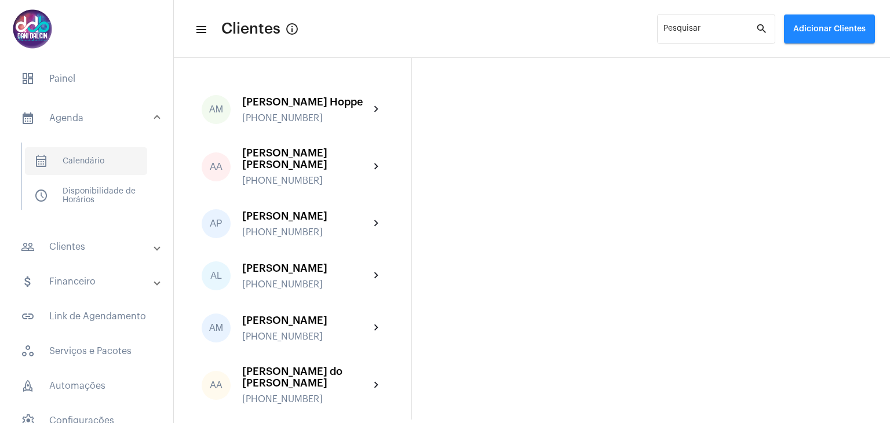
click at [80, 160] on span "calendar_month_outlined Calendário" at bounding box center [86, 161] width 122 height 28
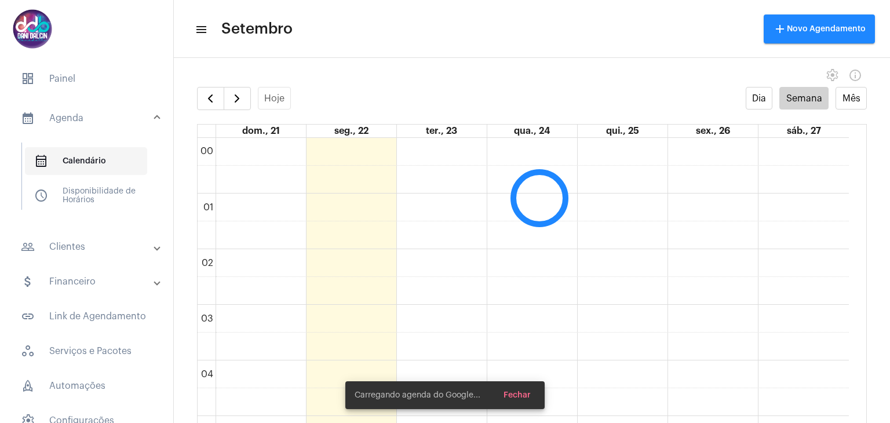
scroll to position [335, 0]
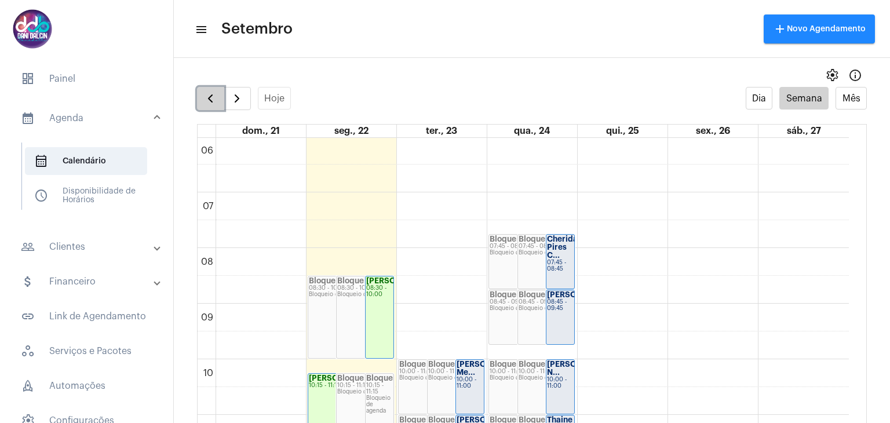
click at [220, 107] on button "button" at bounding box center [210, 98] width 27 height 23
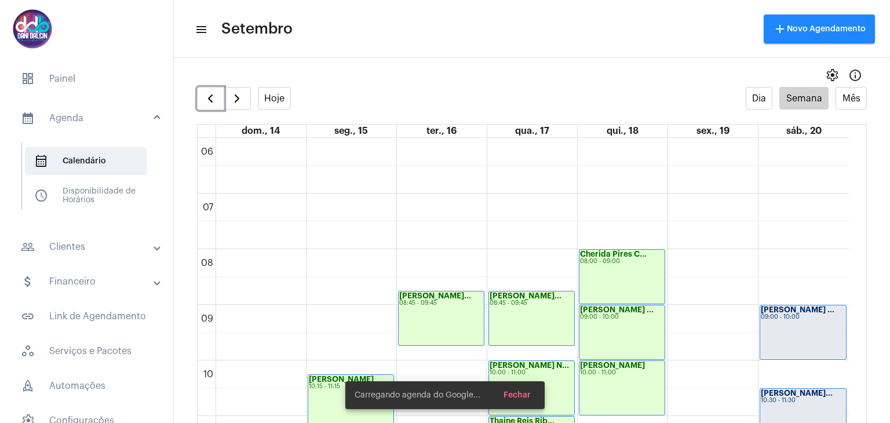
click at [786, 322] on div "[PERSON_NAME] ... 09:00 - 10:00" at bounding box center [803, 332] width 86 height 54
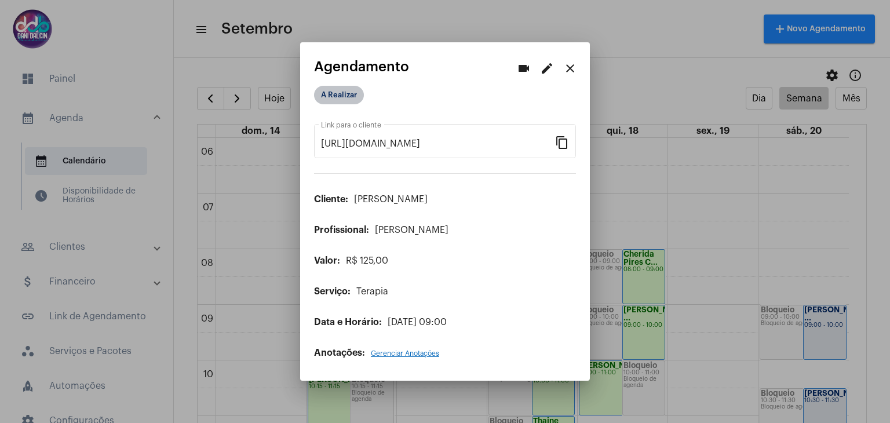
click at [341, 101] on mat-chip "A Realizar" at bounding box center [339, 95] width 50 height 19
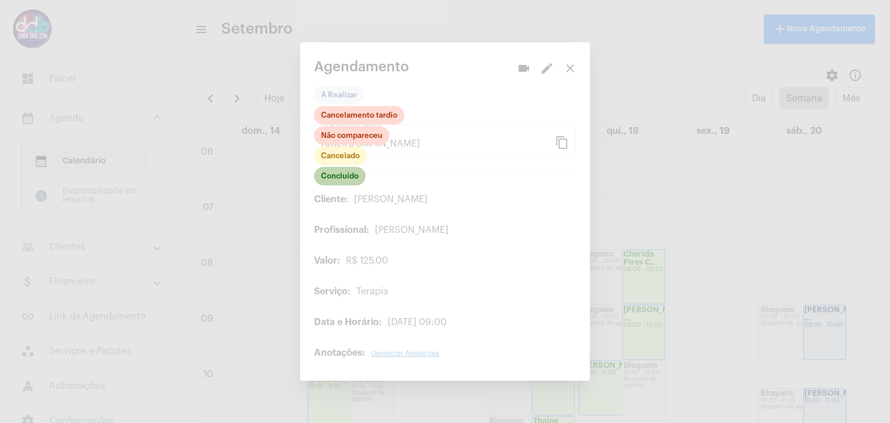
click at [332, 179] on mat-chip "Concluído" at bounding box center [340, 176] width 52 height 19
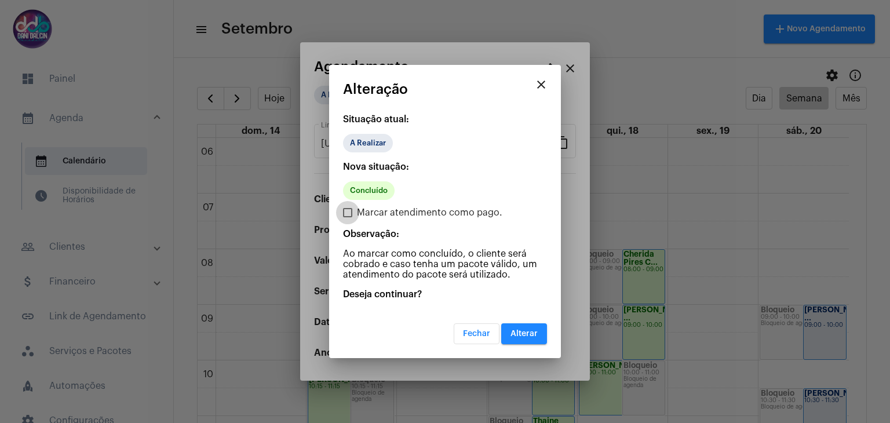
click at [351, 216] on span at bounding box center [347, 212] width 9 height 9
click at [348, 217] on input "Marcar atendimento como pago." at bounding box center [347, 217] width 1 height 1
checkbox input "true"
click at [526, 337] on span "Alterar" at bounding box center [523, 334] width 27 height 8
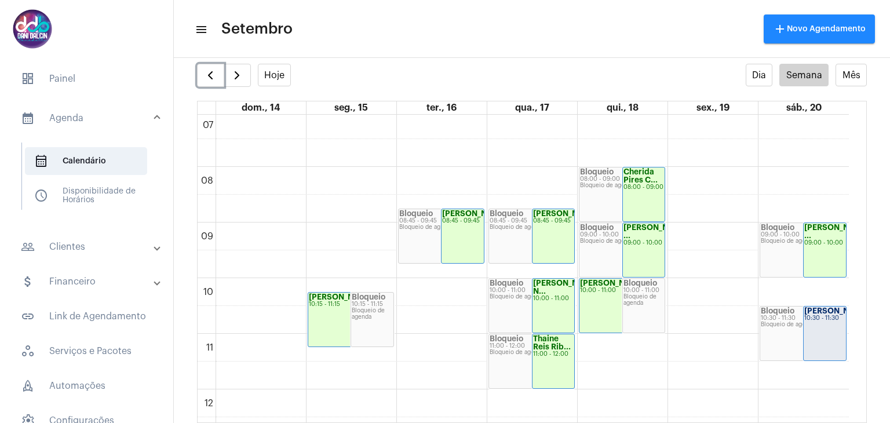
scroll to position [450, 0]
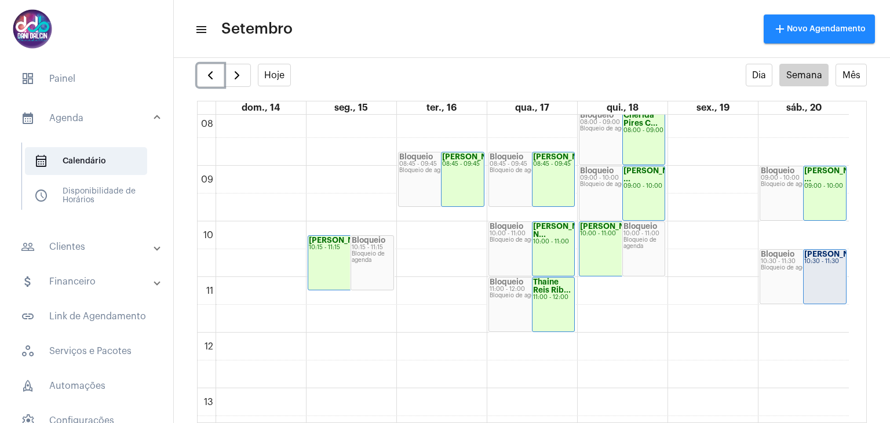
click at [822, 284] on div "[PERSON_NAME]... 10:30 - 11:30" at bounding box center [825, 277] width 42 height 54
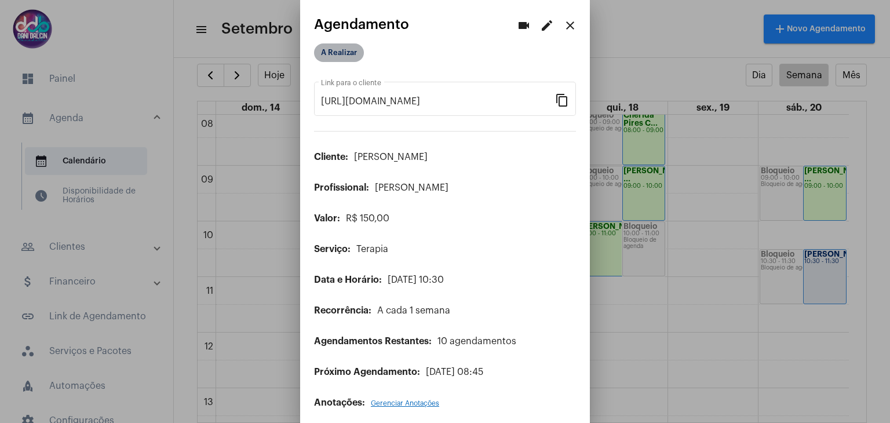
click at [331, 55] on mat-chip "A Realizar" at bounding box center [339, 52] width 50 height 19
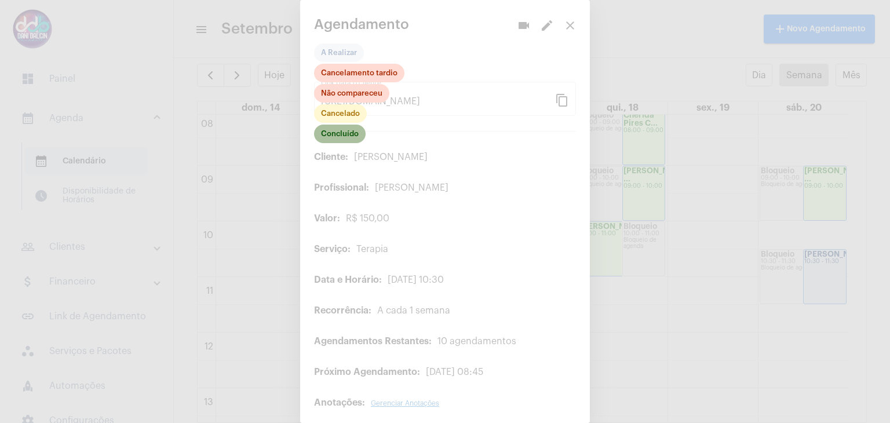
click at [334, 139] on mat-chip "Concluído" at bounding box center [340, 134] width 52 height 19
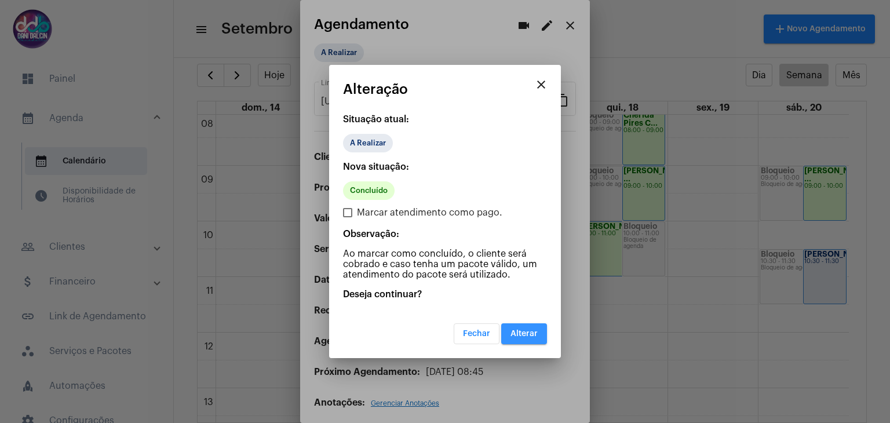
click at [529, 332] on span "Alterar" at bounding box center [523, 334] width 27 height 8
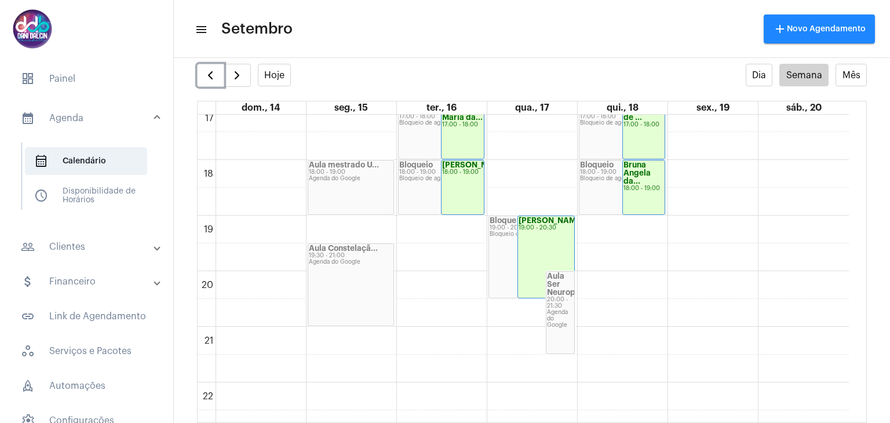
scroll to position [1026, 0]
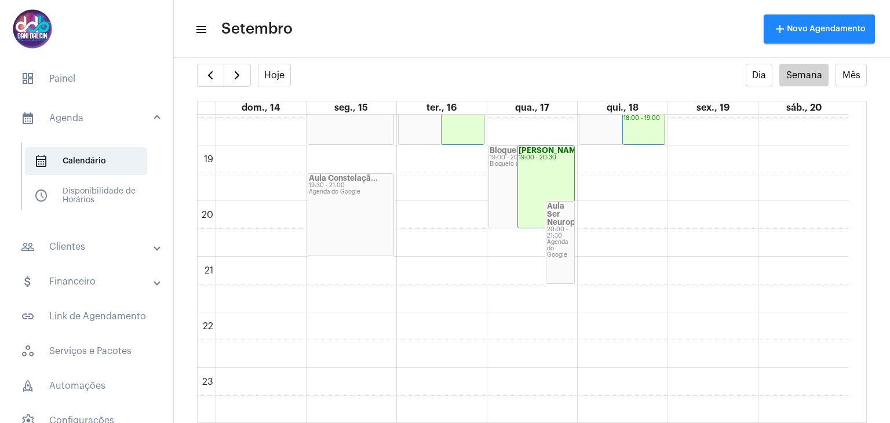
click at [94, 121] on mat-panel-title "calendar_month_outlined Agenda" at bounding box center [88, 118] width 134 height 14
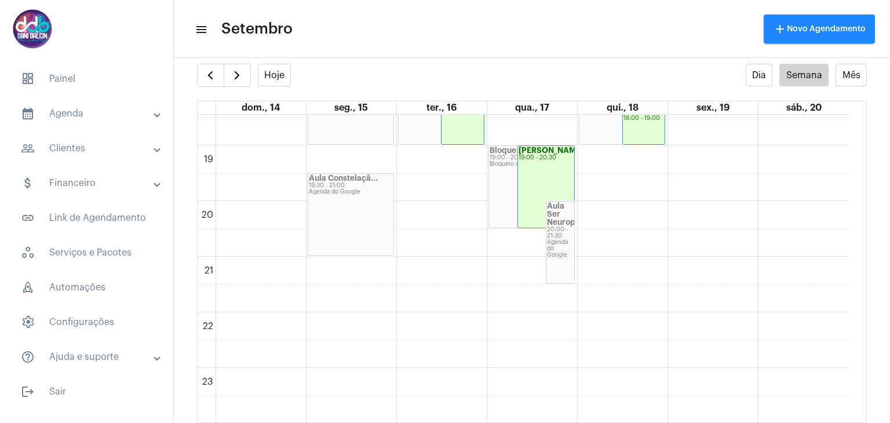
click at [103, 145] on mat-panel-title "people_outline Clientes" at bounding box center [88, 148] width 134 height 14
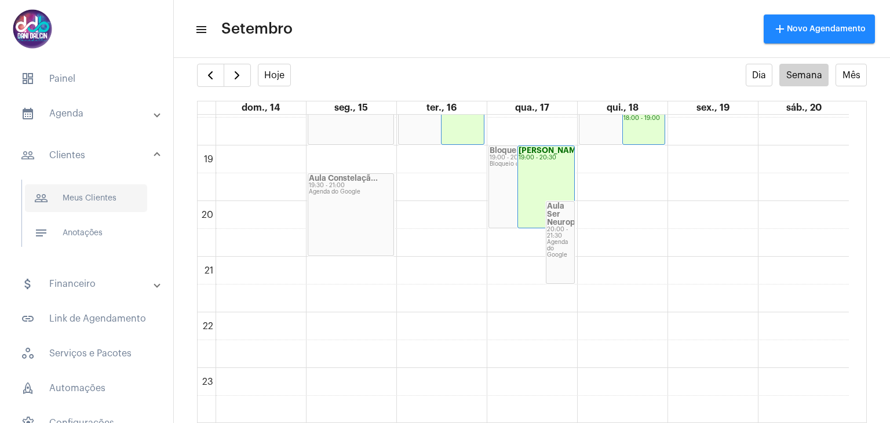
click at [102, 189] on span "people_outline Meus Clientes" at bounding box center [86, 198] width 122 height 28
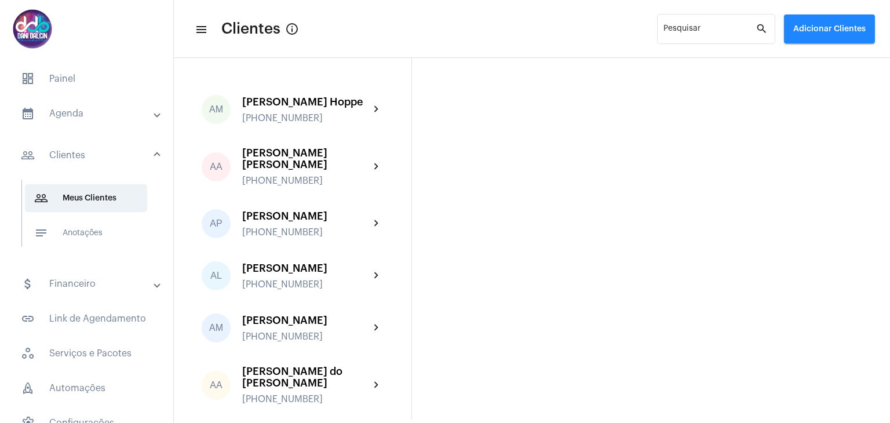
click at [111, 116] on mat-panel-title "calendar_month_outlined Agenda" at bounding box center [88, 114] width 134 height 14
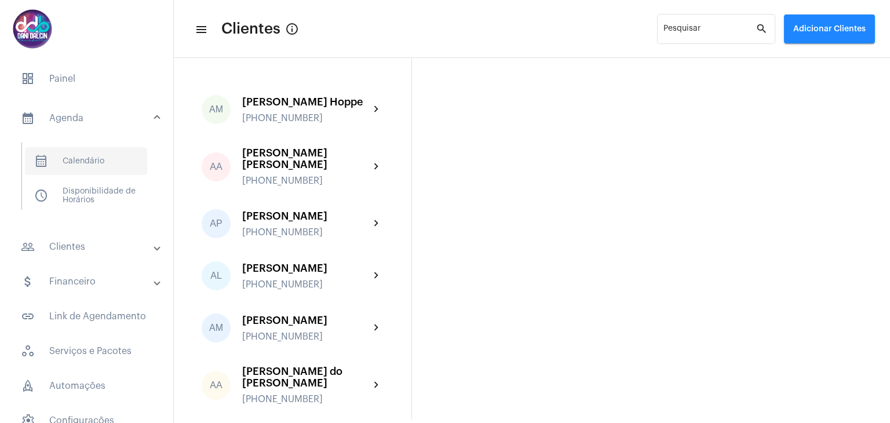
click at [102, 166] on span "calendar_month_outlined Calendário" at bounding box center [86, 161] width 122 height 28
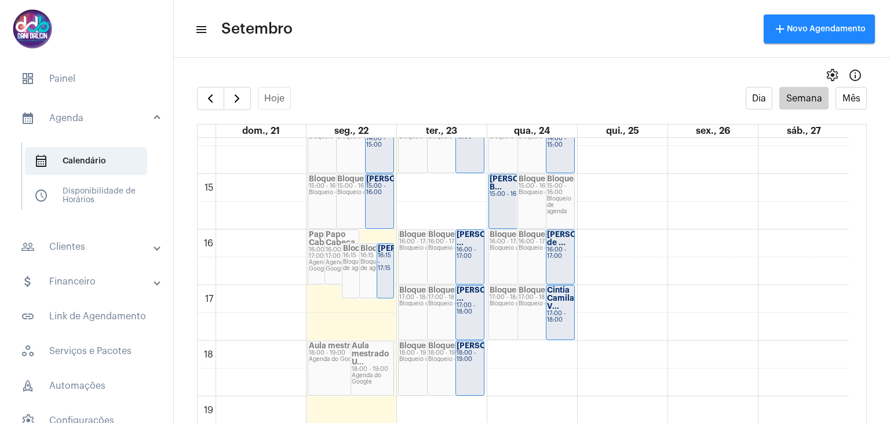
scroll to position [972, 0]
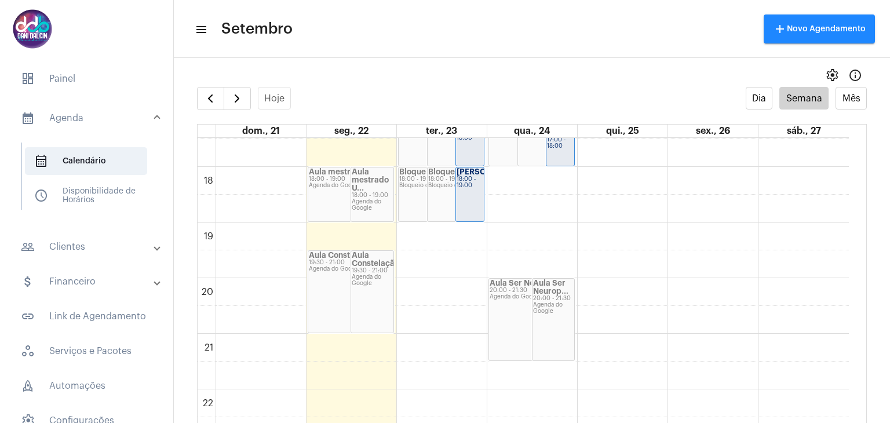
click at [65, 244] on mat-panel-title "people_outline Clientes" at bounding box center [88, 247] width 134 height 14
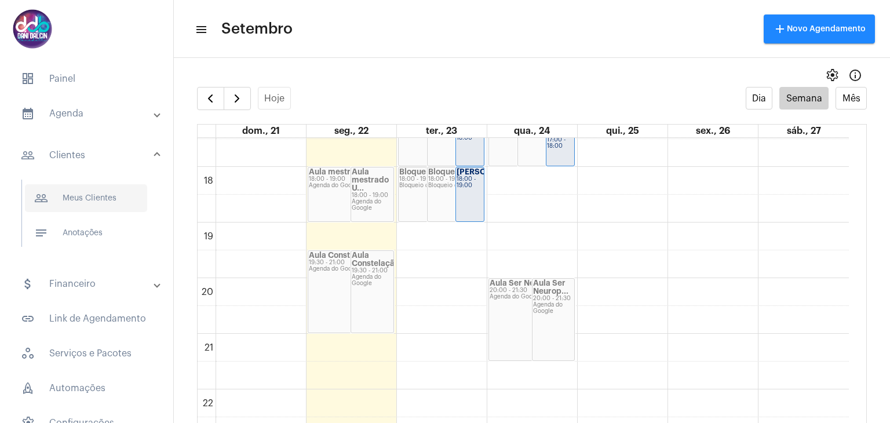
click at [78, 198] on span "people_outline Meus Clientes" at bounding box center [86, 198] width 122 height 28
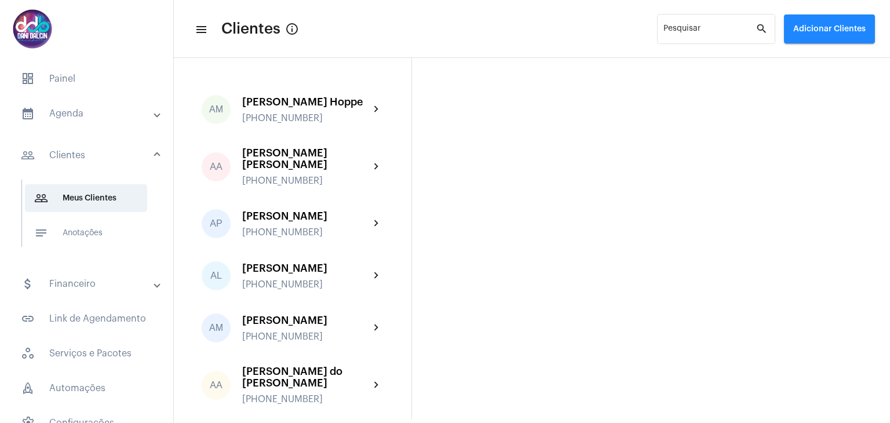
click at [57, 289] on mat-panel-title "attach_money Financeiro" at bounding box center [88, 284] width 134 height 14
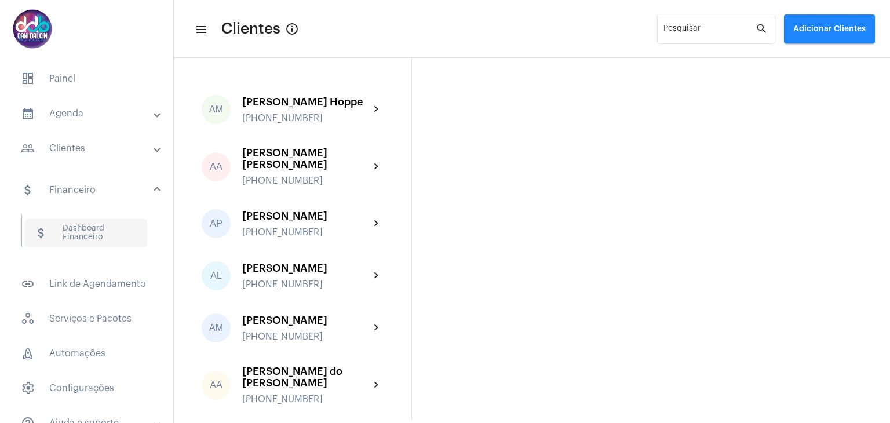
click at [74, 236] on span "attach_money Dashboard Financeiro" at bounding box center [86, 233] width 122 height 28
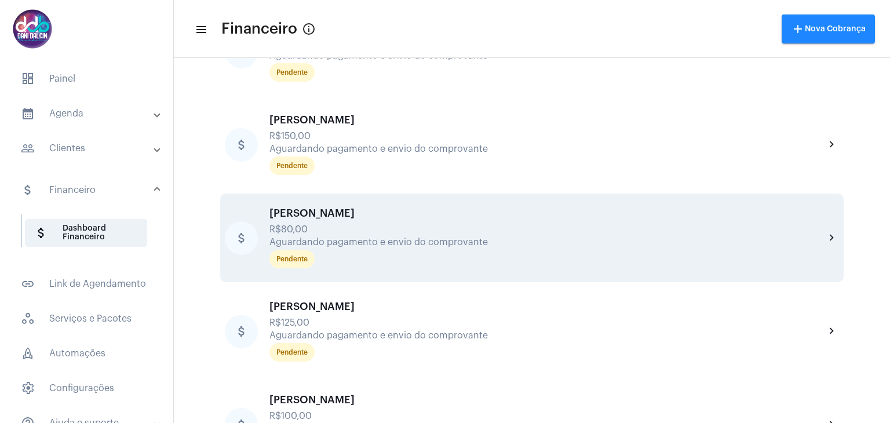
scroll to position [753, 0]
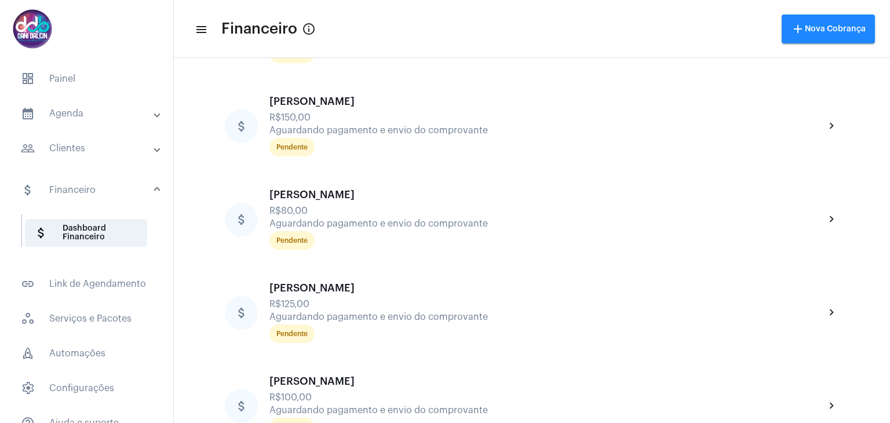
click at [81, 149] on mat-panel-title "people_outline Clientes" at bounding box center [88, 148] width 134 height 14
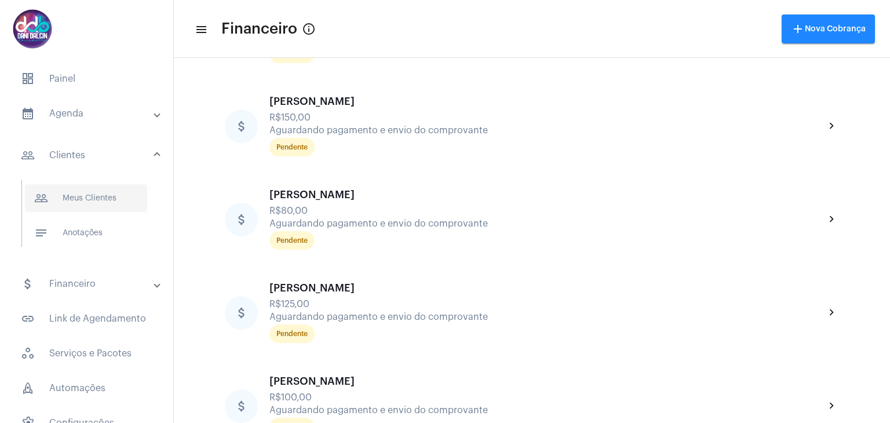
click at [79, 192] on span "people_outline Meus Clientes" at bounding box center [86, 198] width 122 height 28
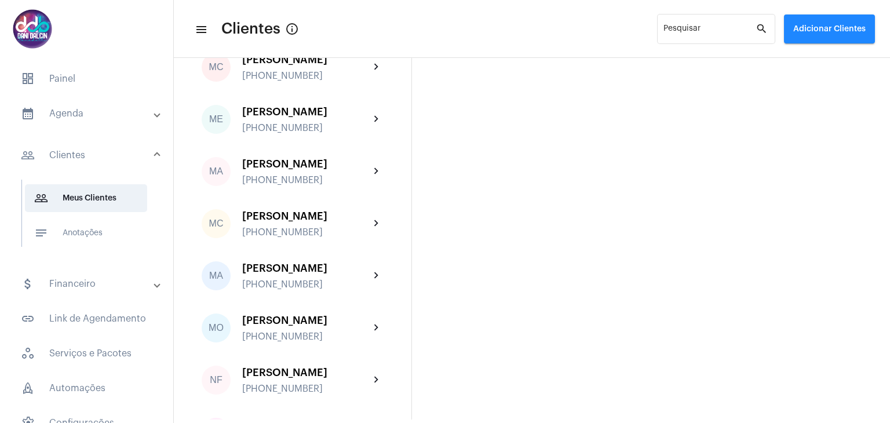
scroll to position [2549, 0]
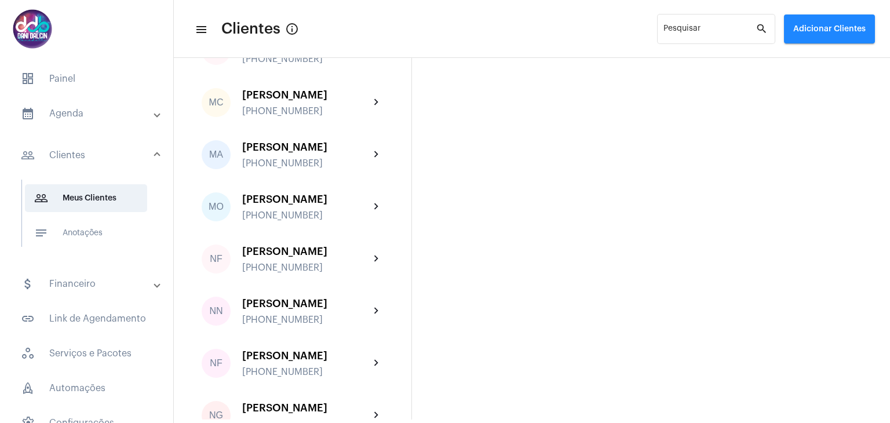
click at [308, 101] on div "[PERSON_NAME]" at bounding box center [305, 95] width 127 height 12
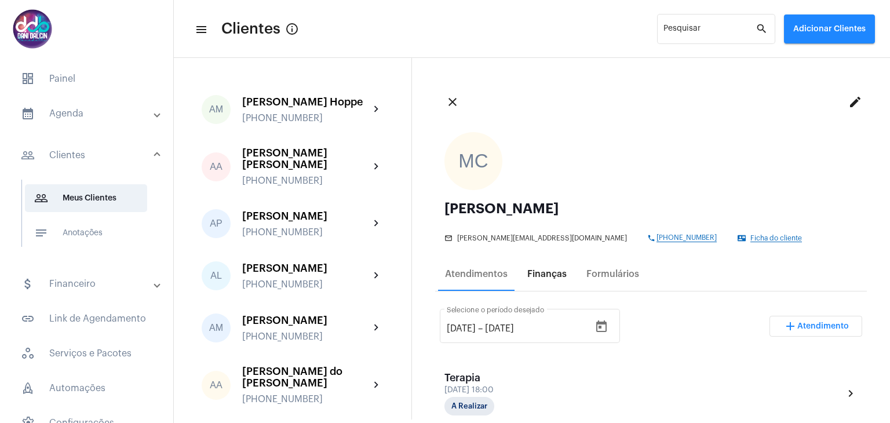
click at [531, 269] on div "Finanças" at bounding box center [546, 274] width 39 height 10
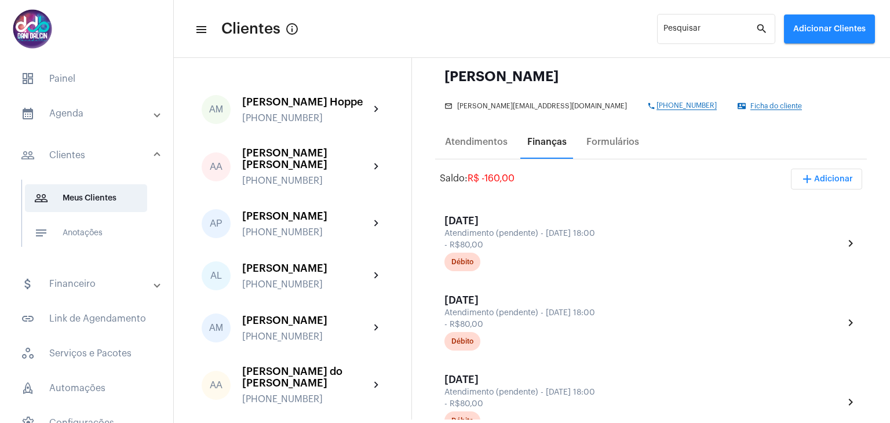
scroll to position [174, 0]
